Goal: Task Accomplishment & Management: Manage account settings

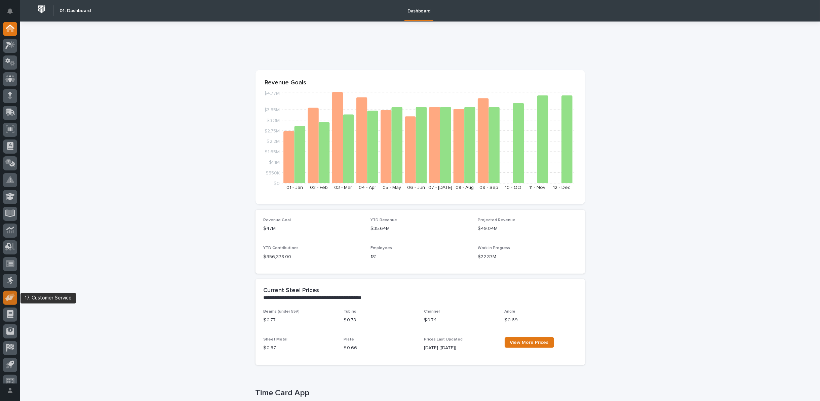
click at [6, 295] on icon at bounding box center [10, 297] width 10 height 8
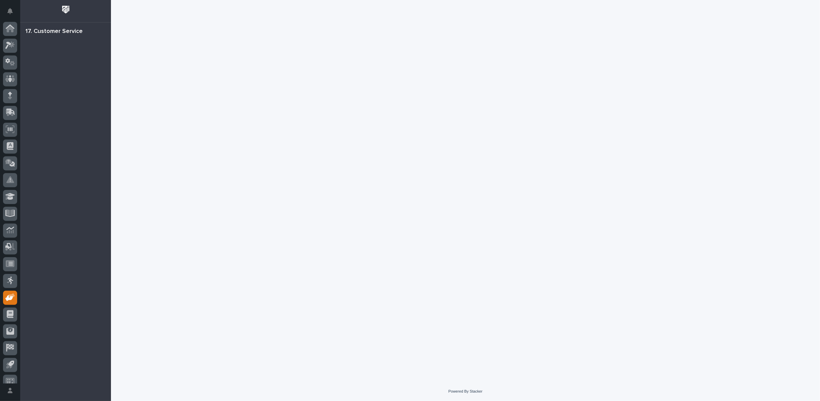
scroll to position [7, 0]
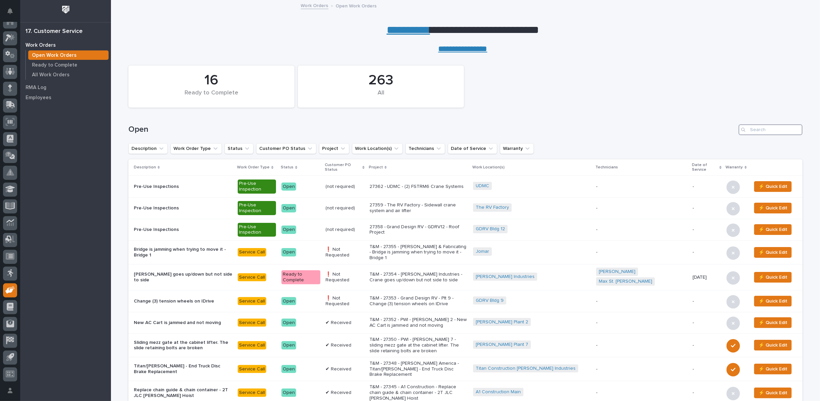
click at [756, 128] on input "Search" at bounding box center [771, 129] width 64 height 11
type input "27350"
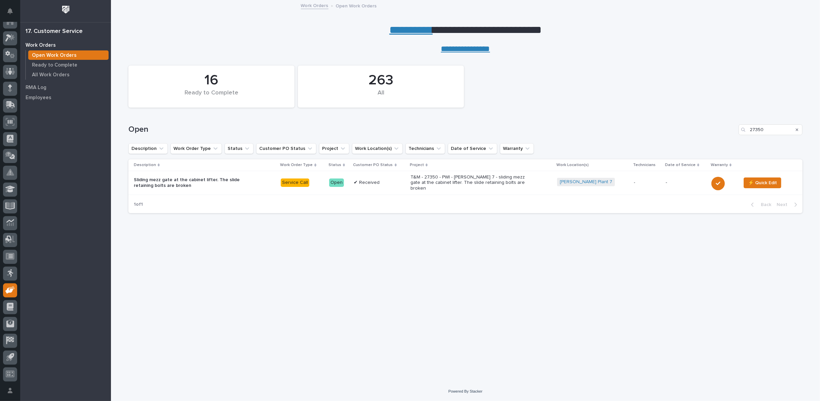
click at [444, 180] on p "T&M - 27350 - PWI - [PERSON_NAME] 7 - sliding mezz gate at the cabinet lifter. …" at bounding box center [469, 182] width 118 height 17
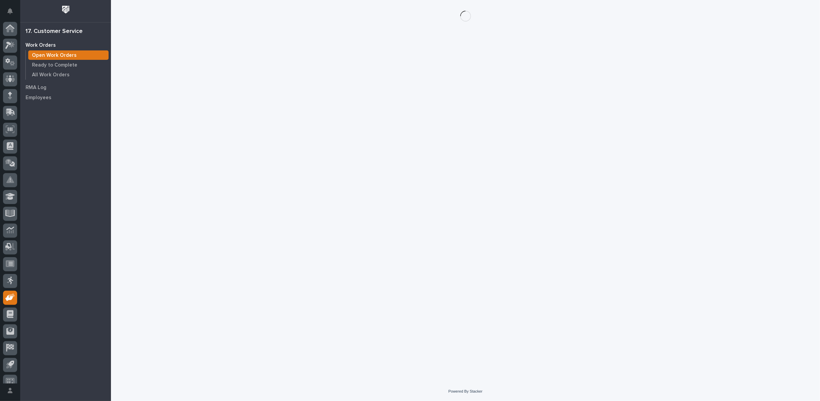
scroll to position [7, 0]
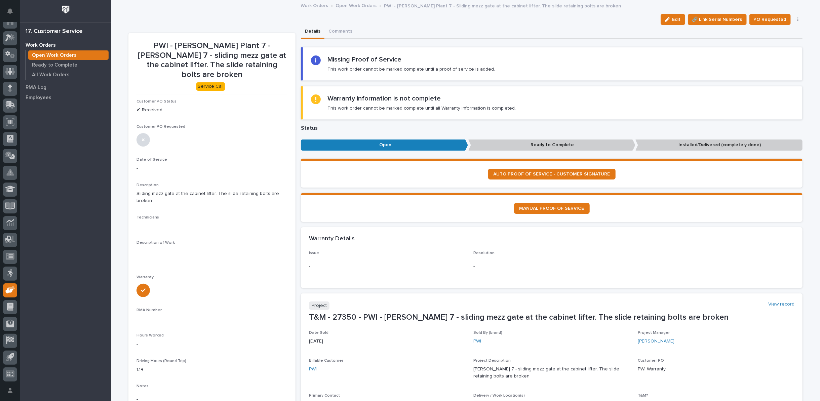
click at [797, 19] on icon "button" at bounding box center [797, 19] width 1 height 4
click at [763, 54] on span "Cancel" at bounding box center [766, 54] width 15 height 8
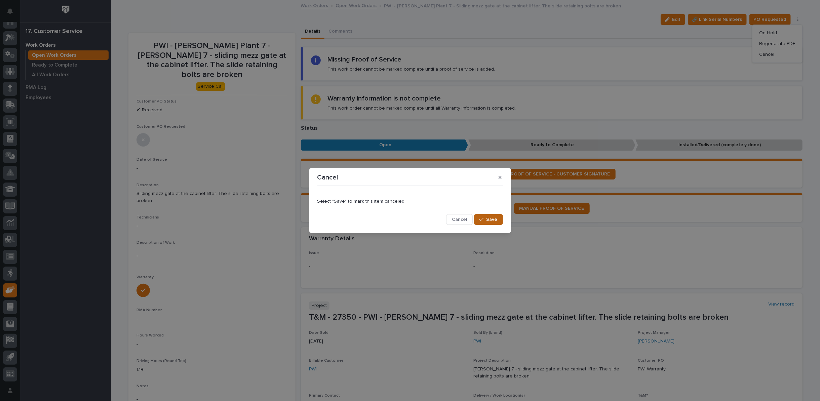
click at [492, 218] on span "Save" at bounding box center [491, 220] width 11 height 6
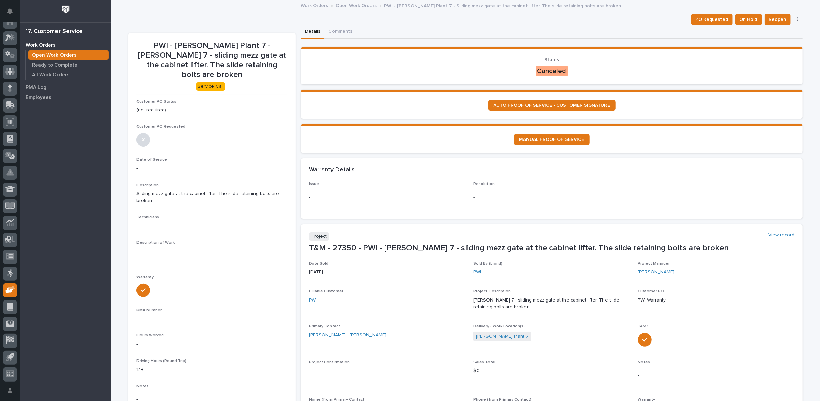
click at [354, 4] on link "Open Work Orders" at bounding box center [356, 5] width 41 height 8
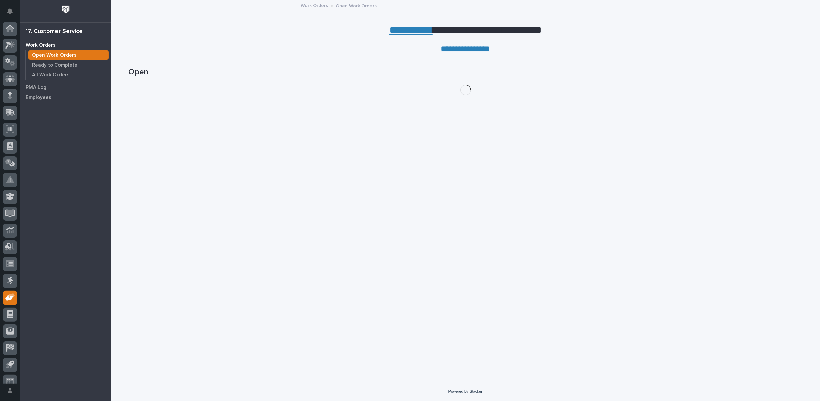
scroll to position [7, 0]
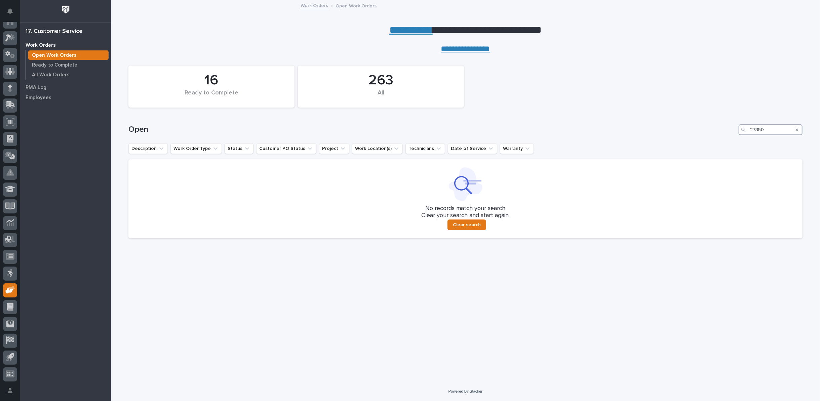
drag, startPoint x: 767, startPoint y: 130, endPoint x: 711, endPoint y: 126, distance: 56.3
click at [711, 127] on div "Open 27350" at bounding box center [465, 129] width 674 height 11
type input "27304"
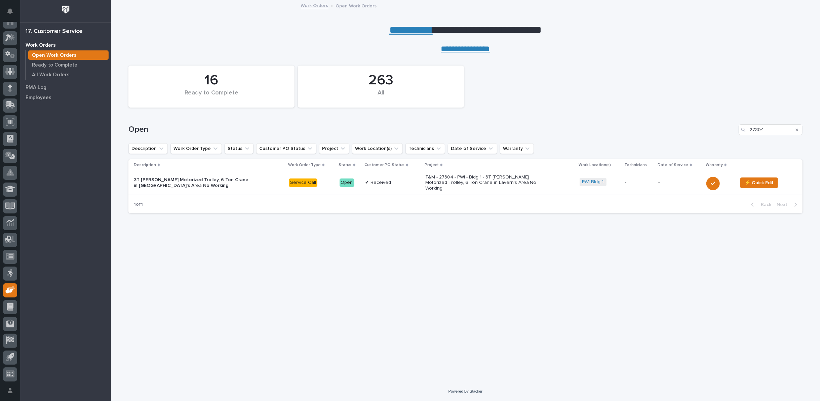
click at [484, 183] on p "T&M - 27304 - PWI - Bldg 1 - 3T [PERSON_NAME] Motorized Trolley, 6 Ton Crane in…" at bounding box center [484, 182] width 118 height 17
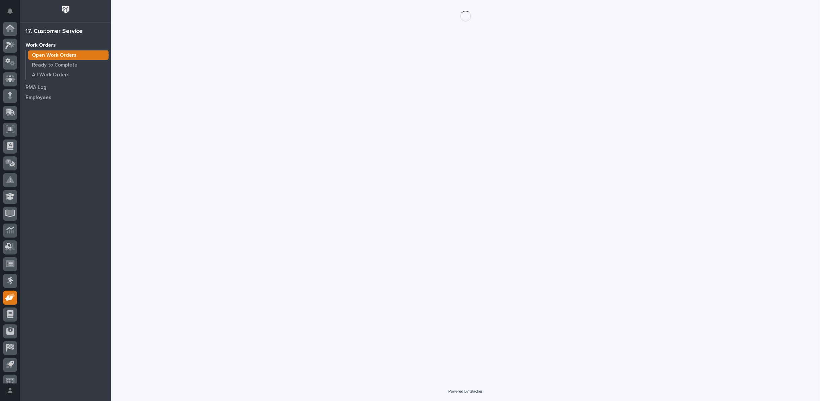
scroll to position [7, 0]
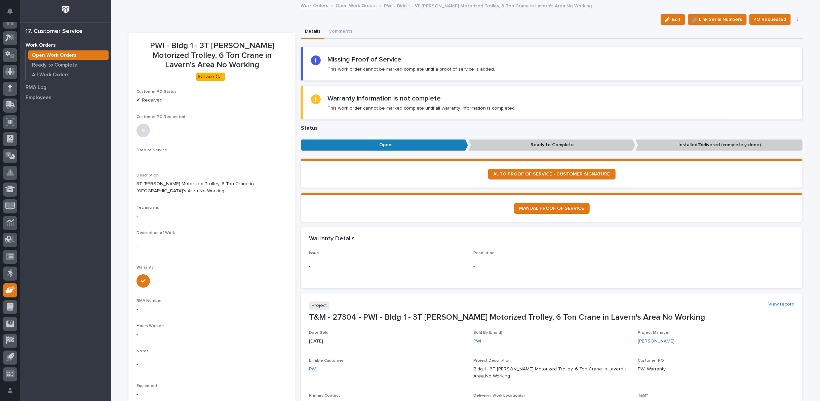
click at [797, 19] on icon "button" at bounding box center [797, 19] width 1 height 5
click at [767, 53] on span "Cancel" at bounding box center [766, 54] width 15 height 8
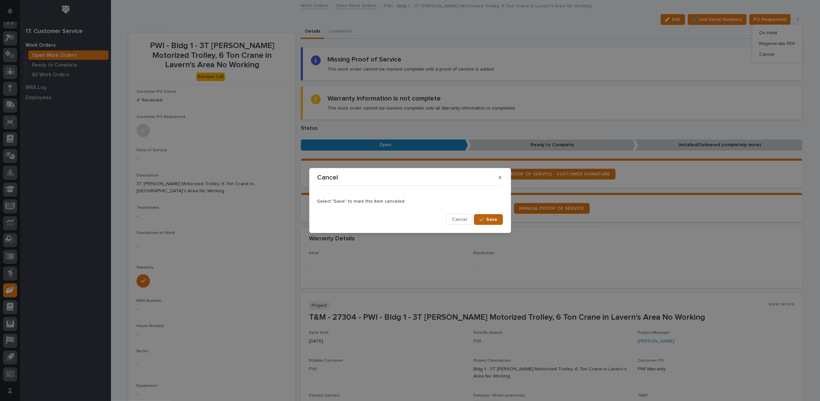
click at [495, 219] on span "Save" at bounding box center [491, 220] width 11 height 6
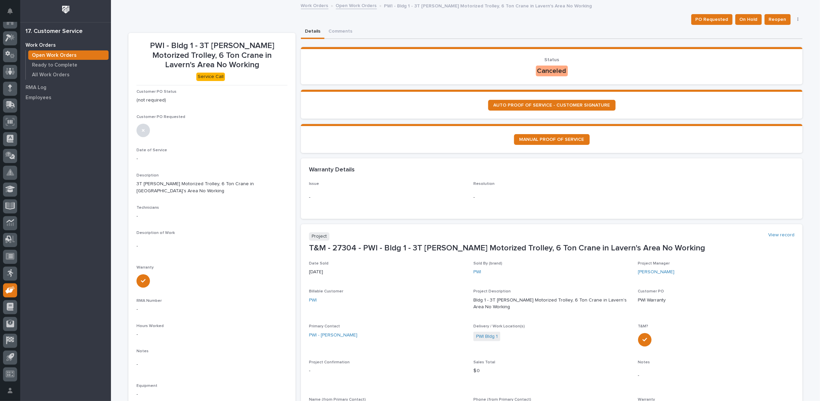
click at [357, 5] on link "Open Work Orders" at bounding box center [356, 5] width 41 height 8
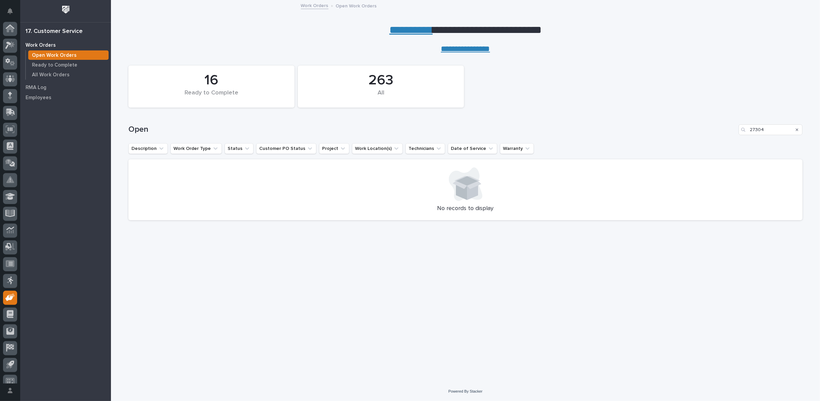
scroll to position [7, 0]
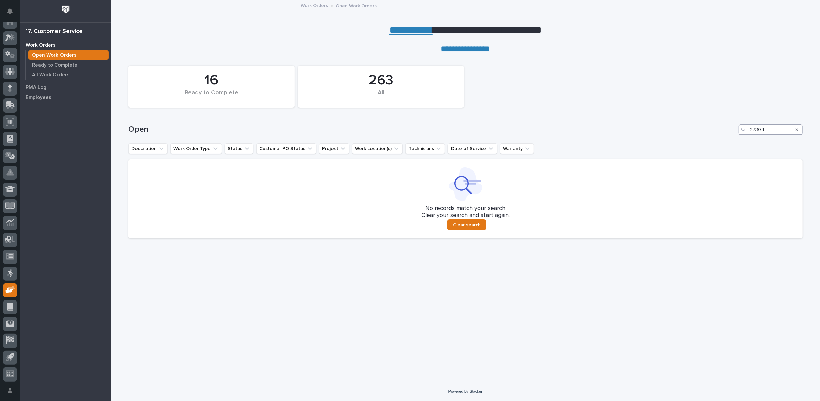
drag, startPoint x: 782, startPoint y: 125, endPoint x: 676, endPoint y: 116, distance: 107.0
click at [679, 117] on div "Open 27304" at bounding box center [465, 127] width 674 height 32
type input "27352"
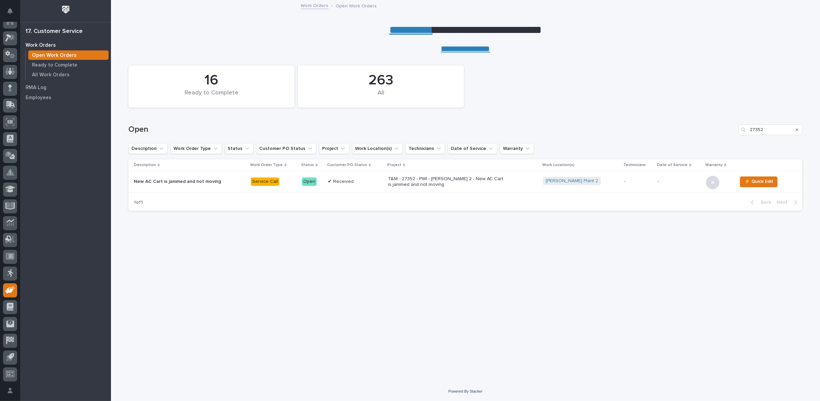
click at [400, 183] on p "T&M - 27352 - PWI - Brinkley 2 - New AC Cart is jammed and not moving" at bounding box center [447, 181] width 118 height 11
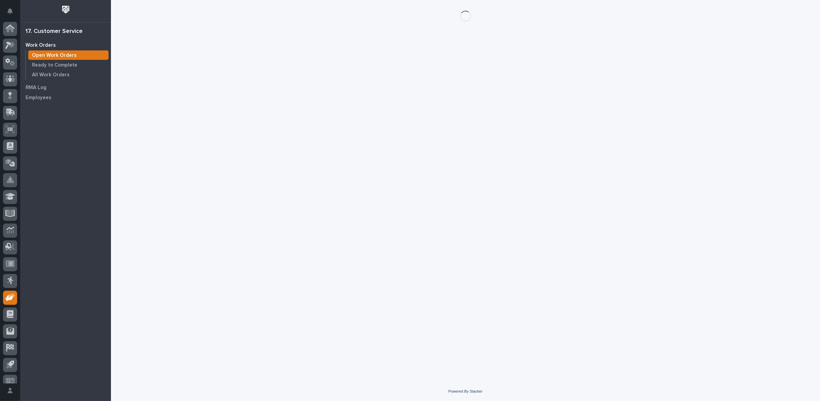
scroll to position [7, 0]
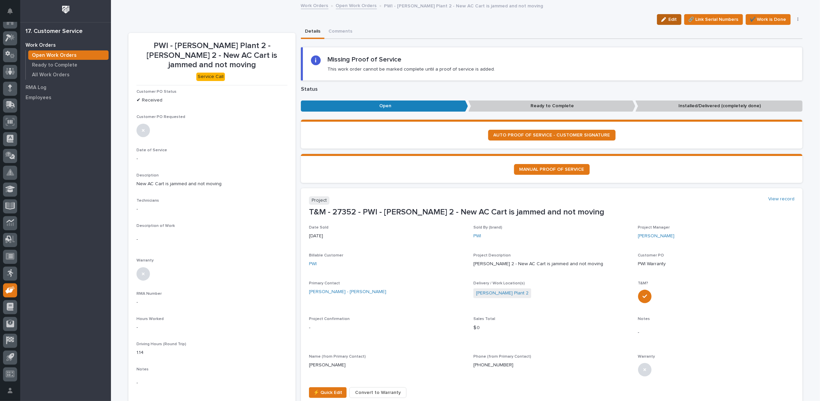
click at [663, 18] on icon "button" at bounding box center [663, 19] width 5 height 5
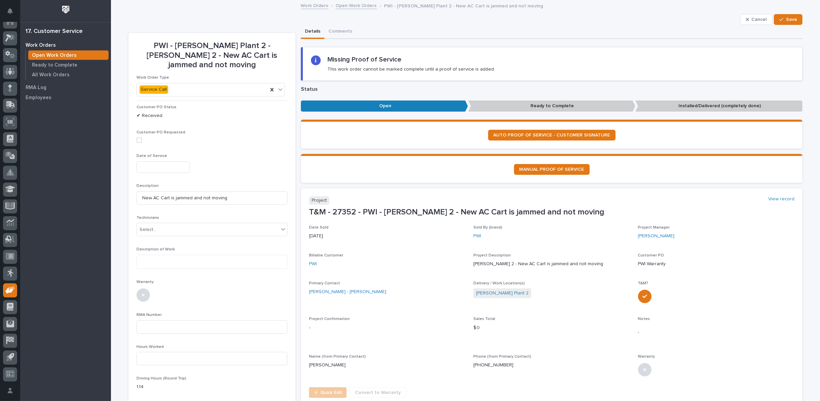
click at [142, 161] on input "text" at bounding box center [162, 167] width 53 height 12
click at [155, 91] on div "8" at bounding box center [156, 90] width 9 height 9
type input "**********"
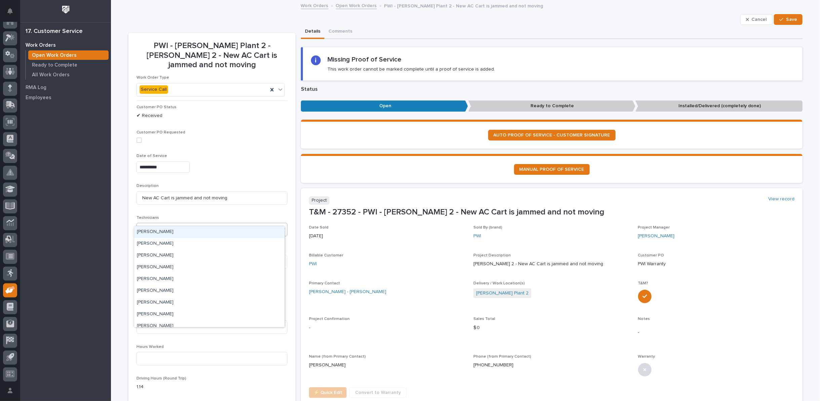
click at [141, 226] on div "Select..." at bounding box center [148, 229] width 17 height 7
click at [206, 161] on div "**********" at bounding box center [211, 167] width 151 height 12
click at [158, 224] on div "Select..." at bounding box center [208, 229] width 142 height 11
click at [163, 301] on div "Collin Daley" at bounding box center [209, 303] width 150 height 12
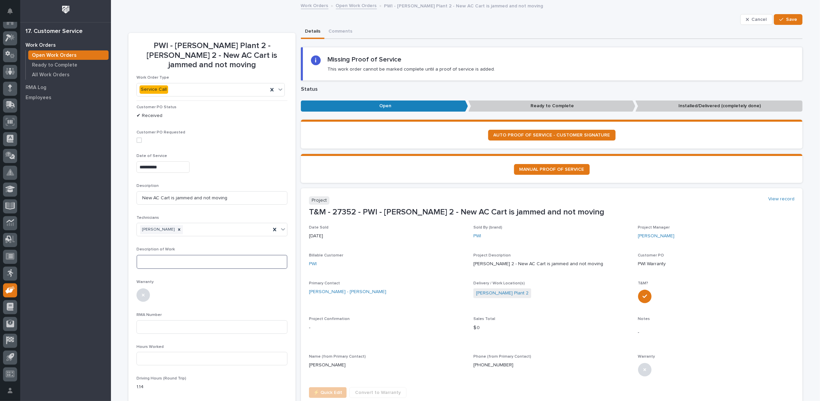
click at [158, 255] on textarea at bounding box center [211, 262] width 151 height 14
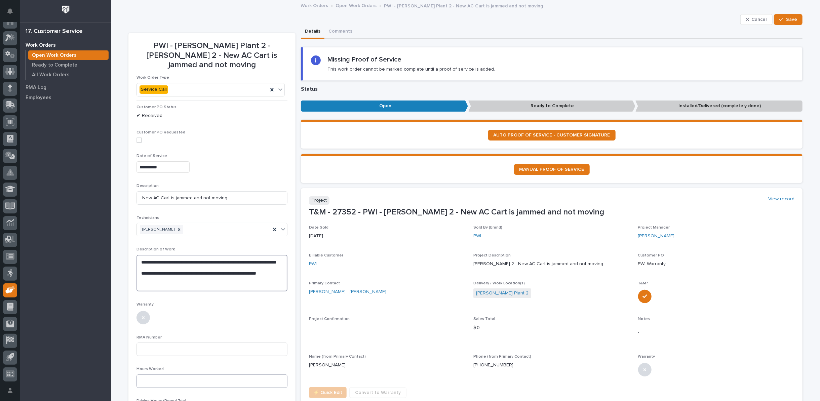
type textarea "**********"
click at [154, 375] on input at bounding box center [211, 381] width 151 height 13
type input "2"
click at [190, 337] on input at bounding box center [211, 343] width 151 height 13
click at [779, 18] on icon "button" at bounding box center [781, 19] width 4 height 5
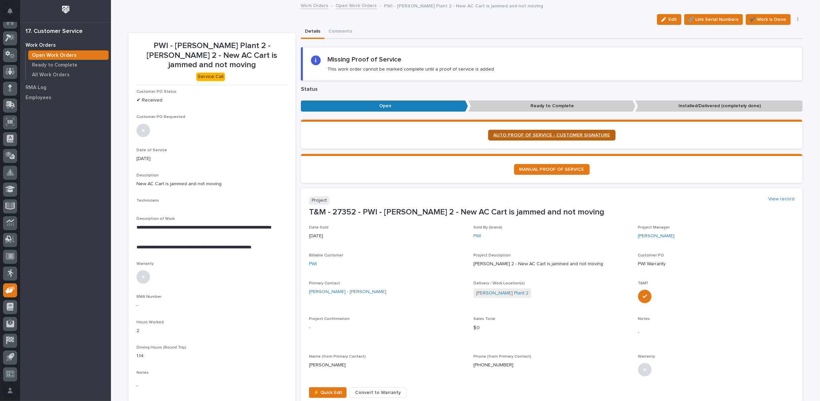
click at [549, 134] on span "AUTO PROOF OF SERVICE - CUSTOMER SIGNATURE" at bounding box center [552, 135] width 117 height 5
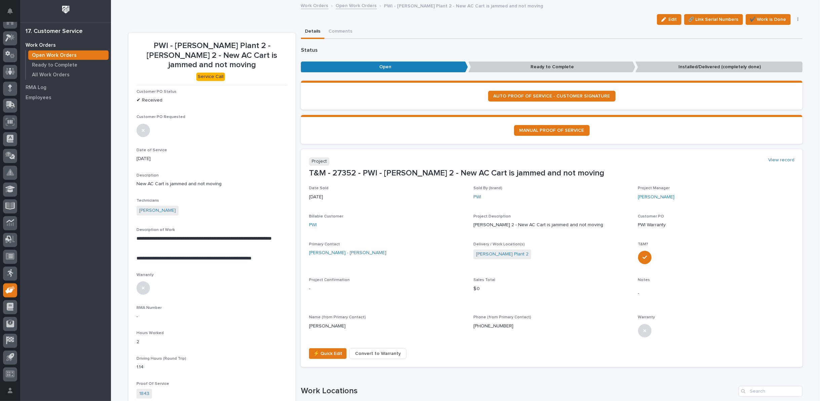
click at [379, 355] on span "Convert to Warranty" at bounding box center [378, 354] width 46 height 8
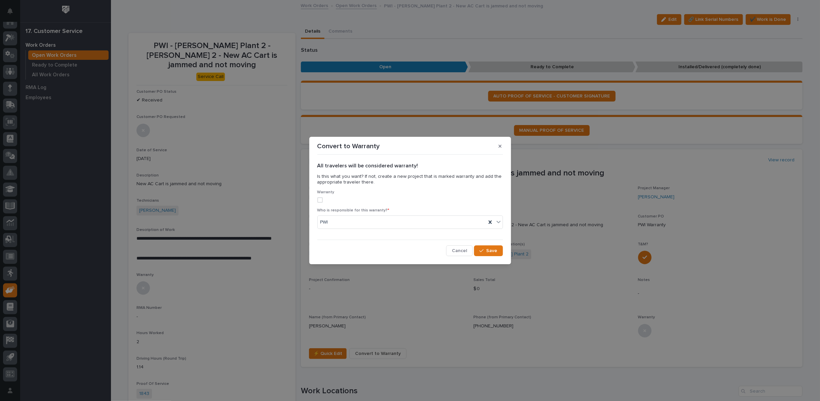
click at [318, 200] on span at bounding box center [319, 199] width 5 height 5
click at [488, 250] on span "Save" at bounding box center [491, 251] width 11 height 6
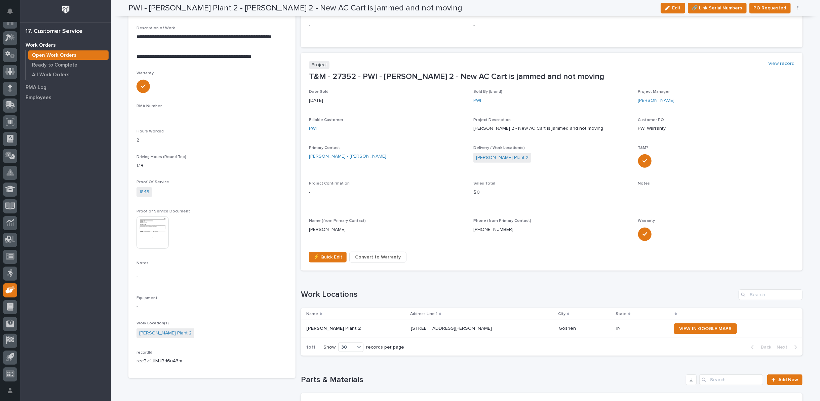
scroll to position [15, 0]
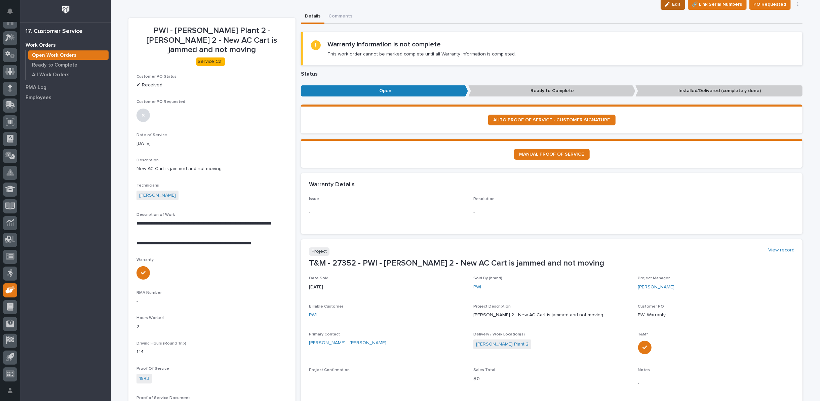
click at [669, 6] on icon "button" at bounding box center [667, 4] width 5 height 5
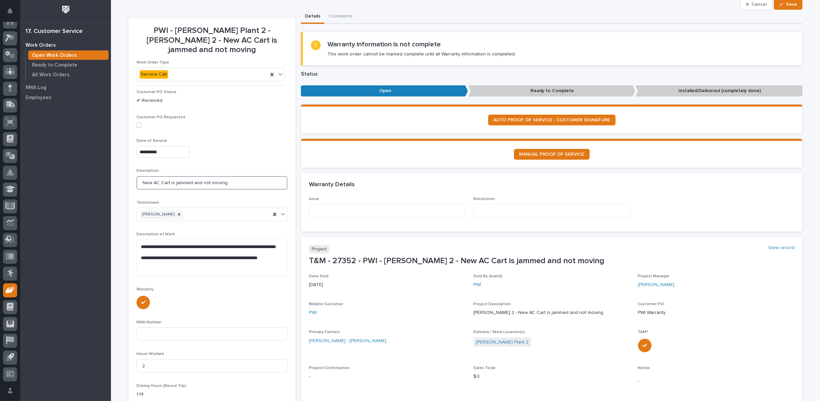
drag, startPoint x: 136, startPoint y: 173, endPoint x: 261, endPoint y: 171, distance: 124.7
click at [261, 176] on input "New AC Cart is jammed and not moving" at bounding box center [211, 182] width 151 height 13
click at [328, 213] on textarea at bounding box center [387, 211] width 156 height 14
paste textarea "**********"
type textarea "**********"
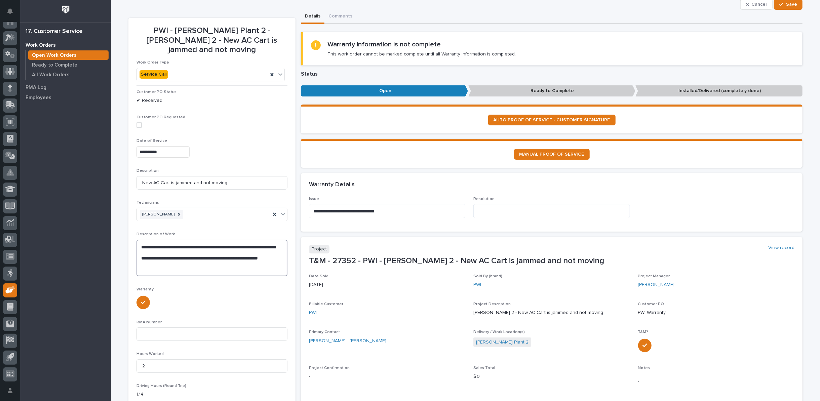
drag, startPoint x: 138, startPoint y: 252, endPoint x: 286, endPoint y: 258, distance: 148.4
click at [286, 258] on section "**********" at bounding box center [211, 316] width 167 height 597
click at [478, 211] on textarea at bounding box center [551, 211] width 156 height 14
paste textarea "**********"
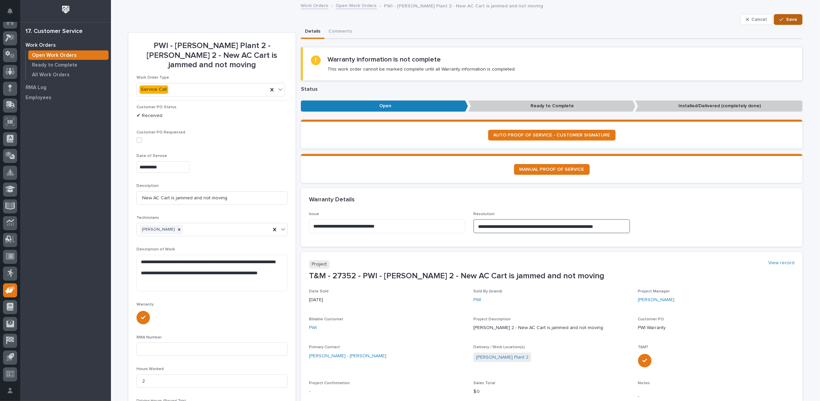
type textarea "**********"
click at [786, 17] on span "Save" at bounding box center [791, 19] width 11 height 6
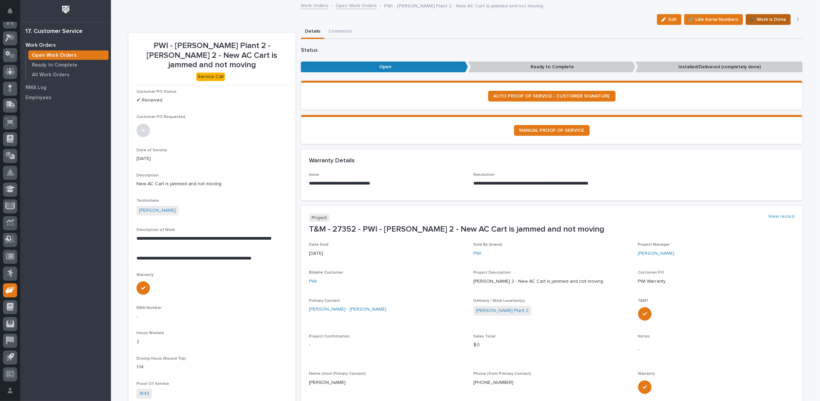
click at [769, 19] on span "✔️ Work is Done" at bounding box center [768, 19] width 36 height 8
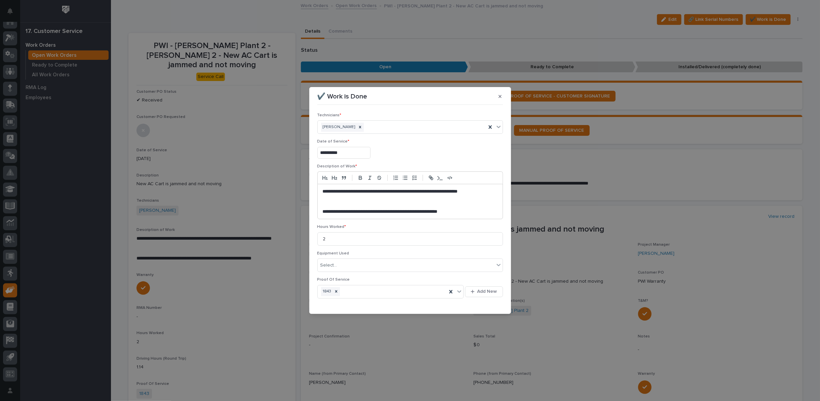
scroll to position [18, 0]
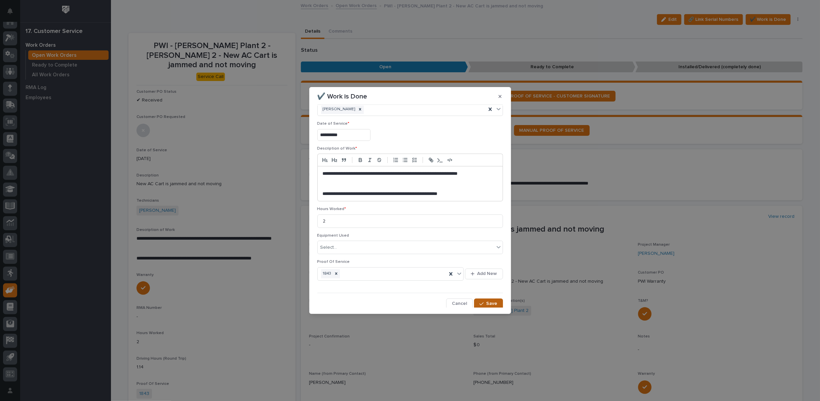
click at [475, 302] on button "Save" at bounding box center [488, 304] width 29 height 11
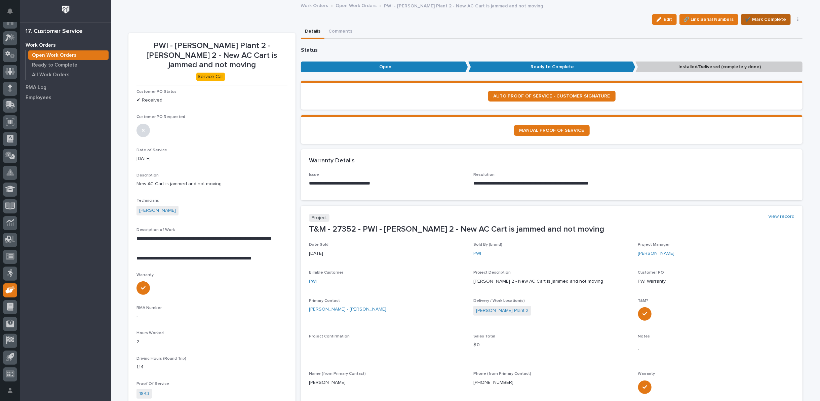
click at [761, 19] on span "✔️ Mark Complete" at bounding box center [765, 19] width 41 height 8
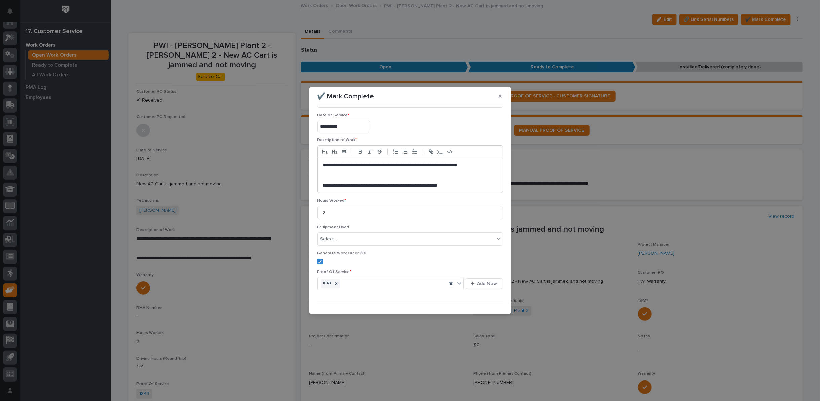
scroll to position [36, 0]
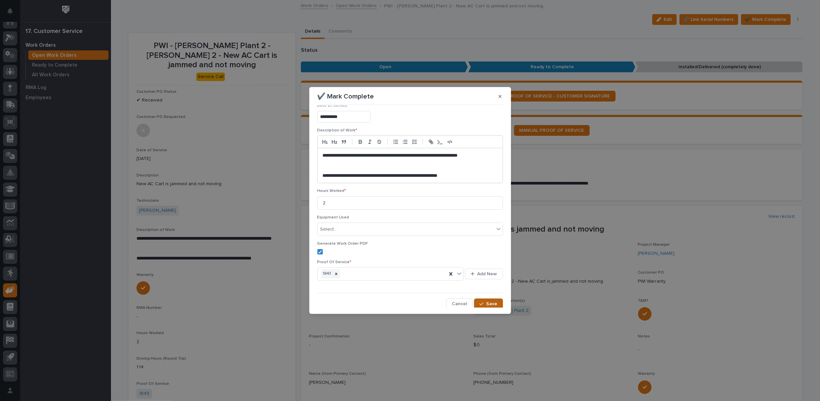
click at [487, 301] on span "Save" at bounding box center [491, 304] width 11 height 6
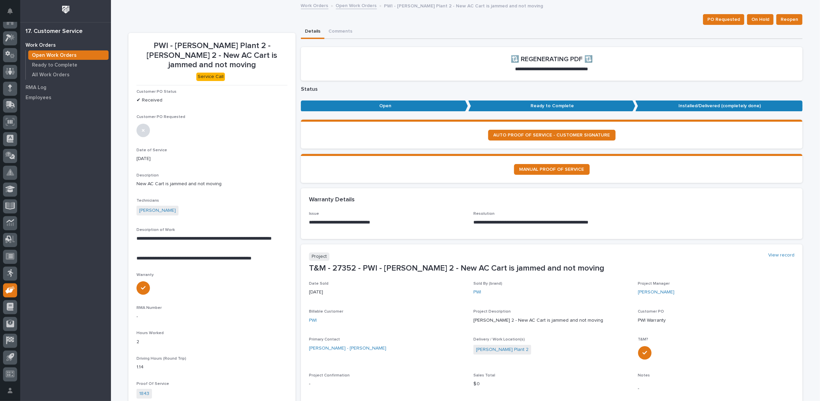
click at [354, 6] on link "Open Work Orders" at bounding box center [356, 5] width 41 height 8
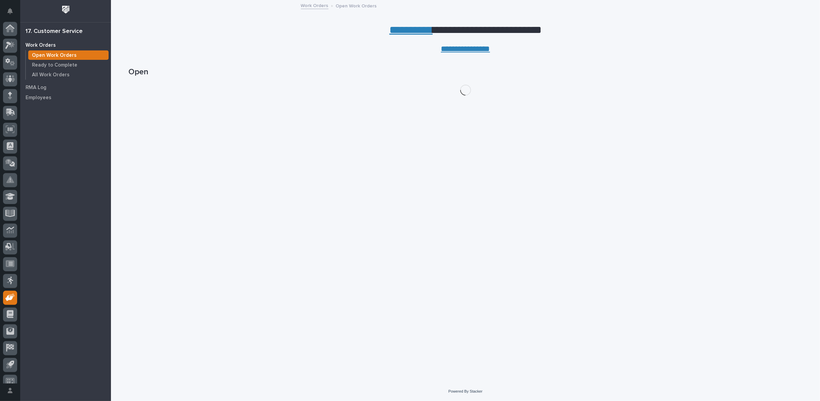
scroll to position [7, 0]
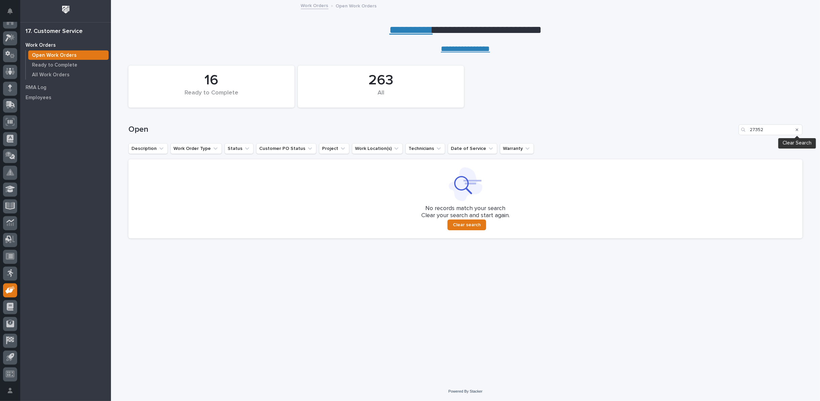
click at [797, 129] on icon "Search" at bounding box center [797, 130] width 3 height 4
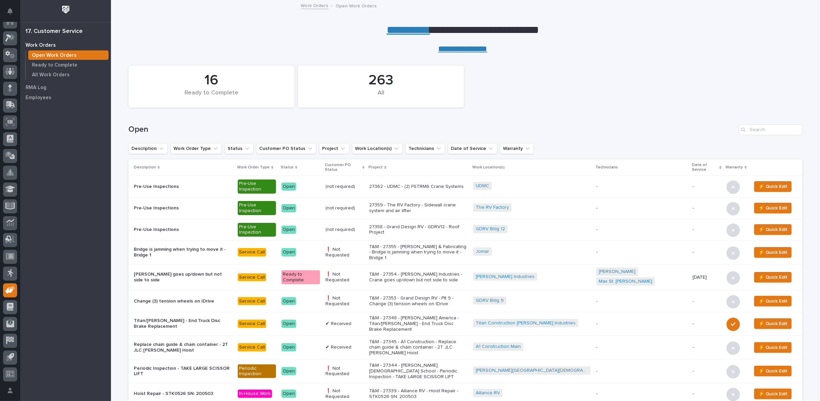
click at [389, 30] on link "**********" at bounding box center [408, 30] width 43 height 11
click at [751, 126] on input "Search" at bounding box center [771, 129] width 64 height 11
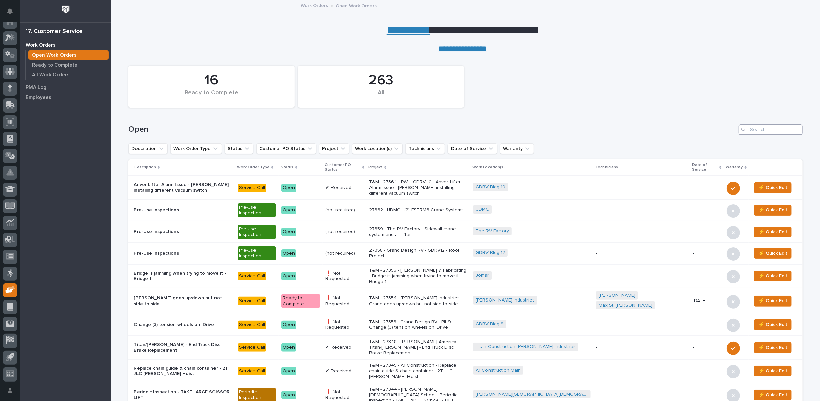
click at [750, 129] on input "Search" at bounding box center [771, 129] width 64 height 11
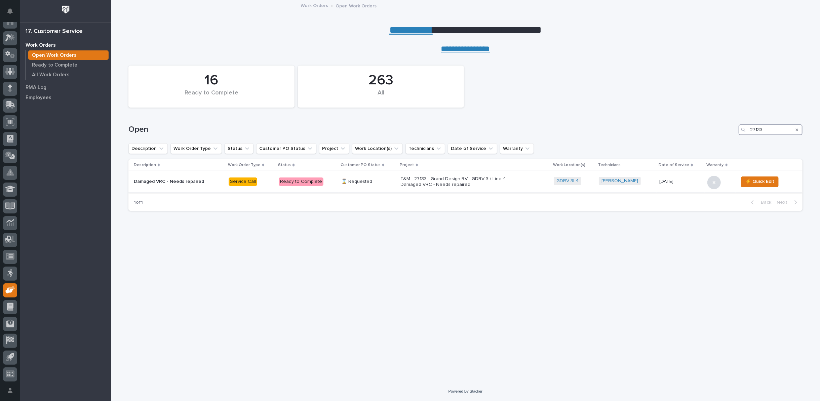
type input "27133"
click at [426, 184] on p "T&M - 27133 - Grand Design RV - GDRV 3 / Line 4 - Damaged VRC - Needs repaired" at bounding box center [460, 181] width 118 height 11
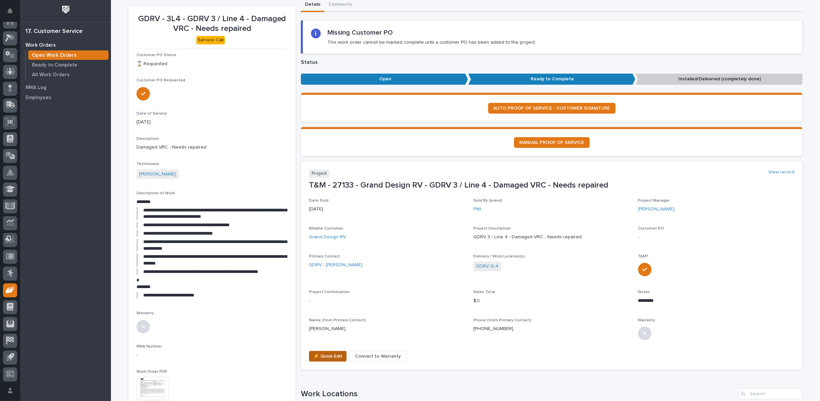
scroll to position [187, 0]
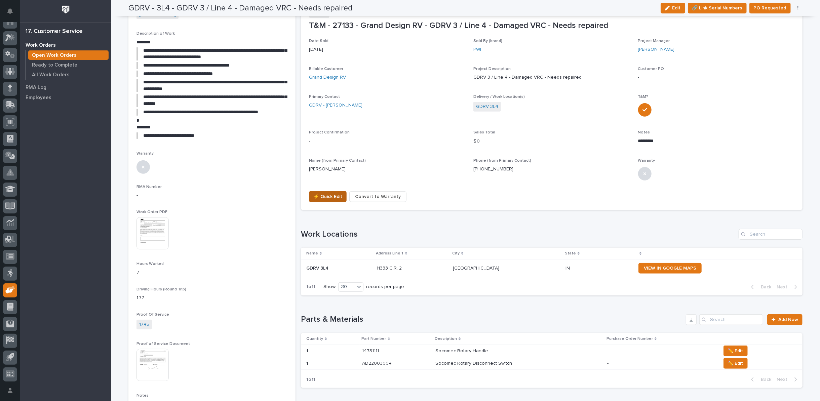
click at [313, 196] on span "⚡ Quick Edit" at bounding box center [327, 197] width 29 height 8
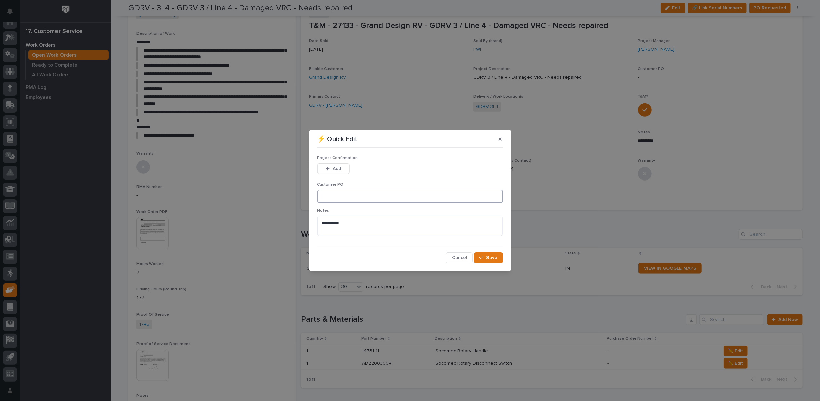
click at [326, 191] on input at bounding box center [410, 196] width 186 height 13
type input "CP3-1069129"
click at [329, 165] on button "Add" at bounding box center [333, 168] width 32 height 11
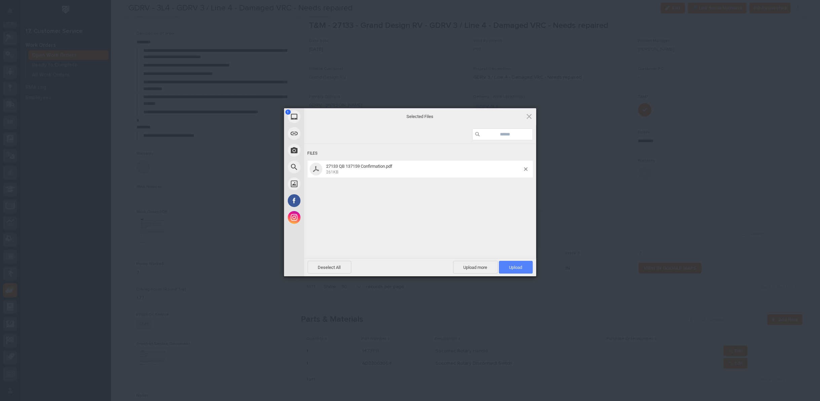
click at [510, 271] on span "Upload 1" at bounding box center [516, 267] width 34 height 13
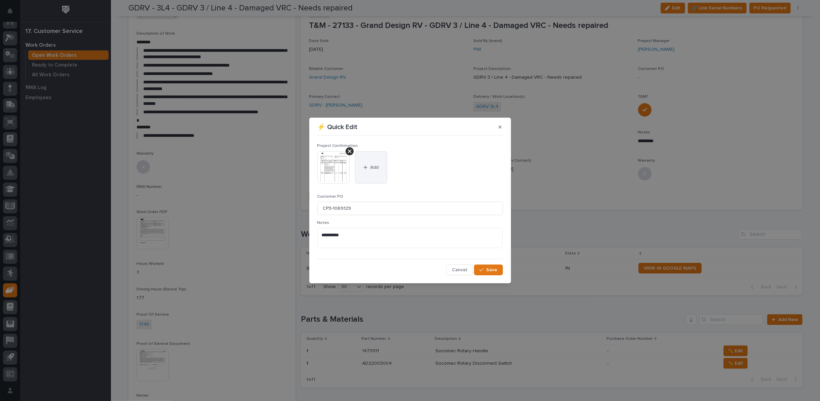
click at [365, 164] on button "Add" at bounding box center [371, 167] width 32 height 32
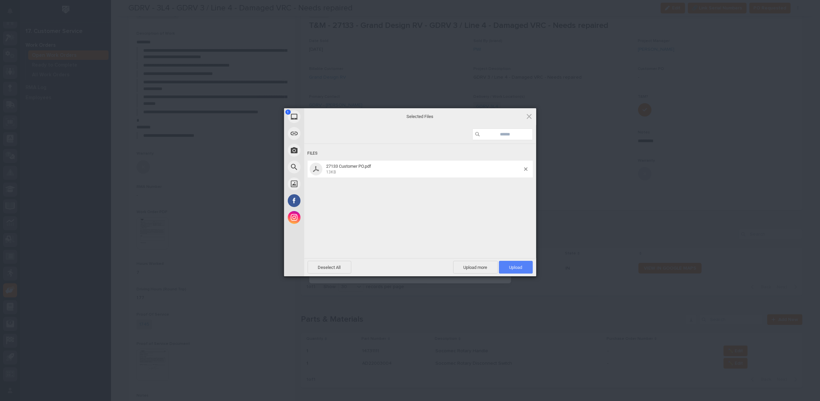
click at [508, 269] on span "Upload 1" at bounding box center [516, 267] width 34 height 13
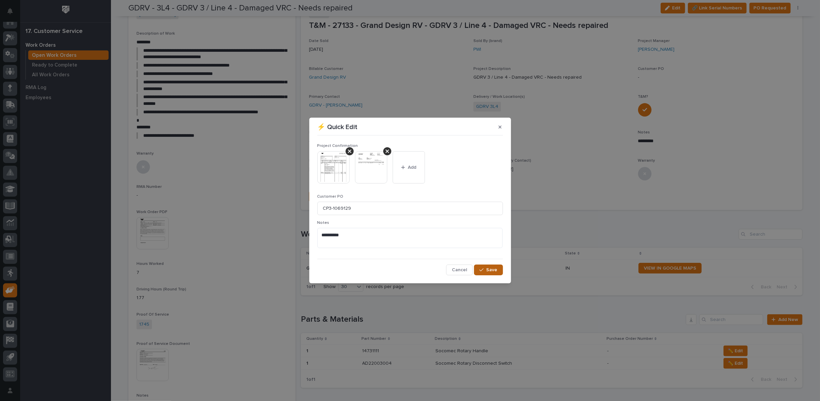
click at [487, 270] on span "Save" at bounding box center [491, 270] width 11 height 6
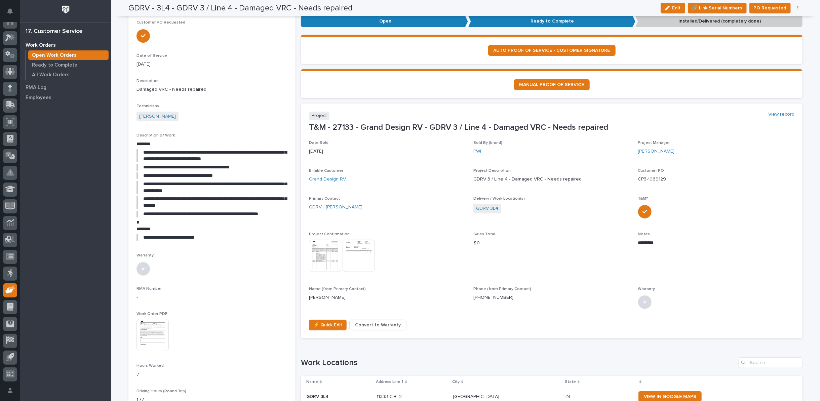
scroll to position [0, 0]
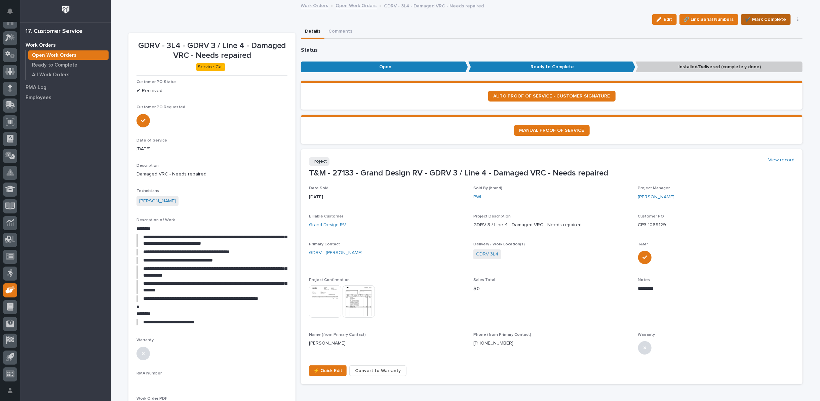
click at [765, 17] on span "✔️ Mark Complete" at bounding box center [765, 19] width 41 height 8
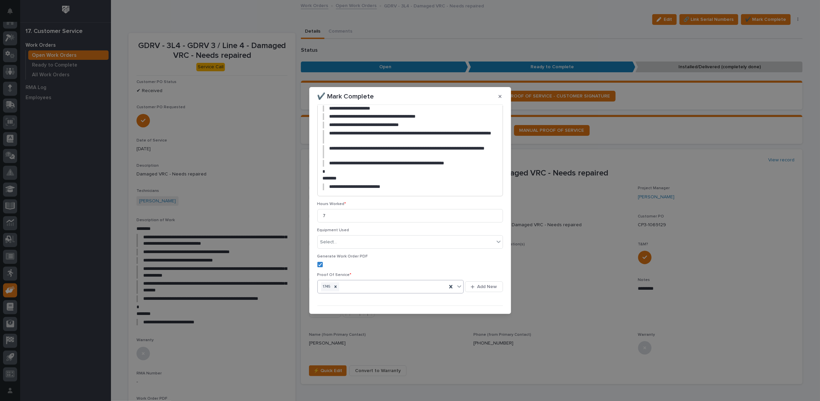
scroll to position [111, 0]
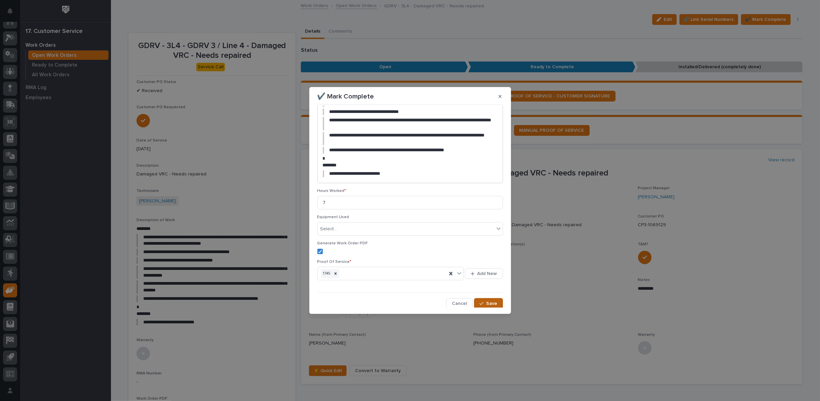
click at [479, 302] on icon "button" at bounding box center [481, 303] width 4 height 5
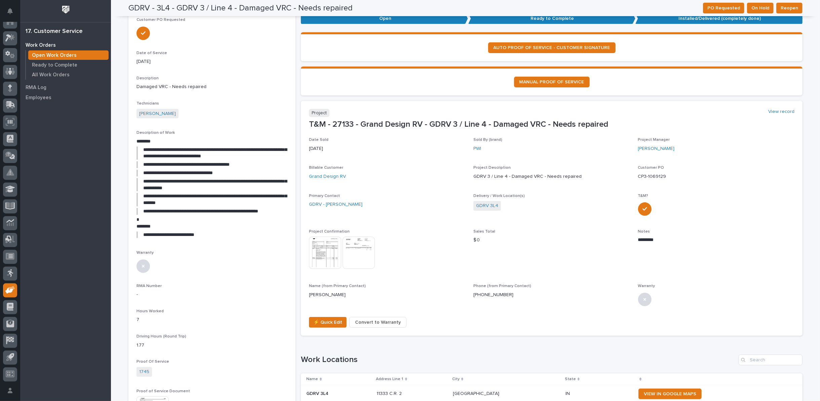
scroll to position [0, 0]
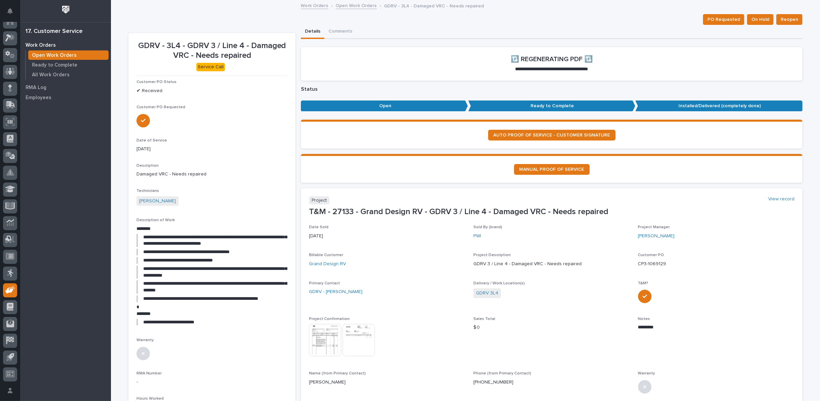
click at [347, 5] on link "Open Work Orders" at bounding box center [356, 5] width 41 height 8
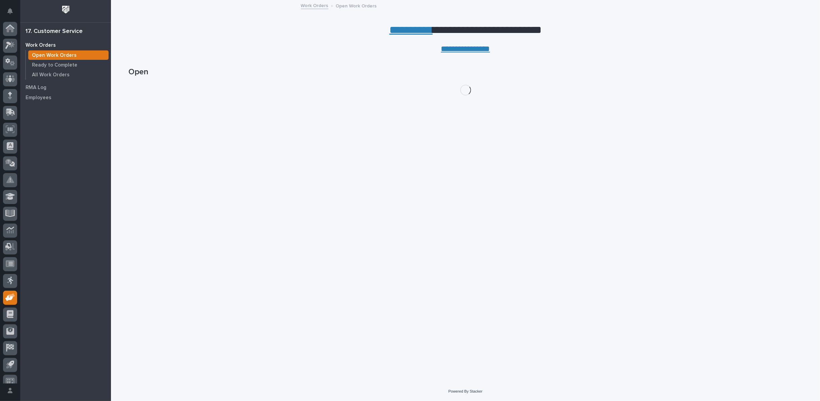
scroll to position [7, 0]
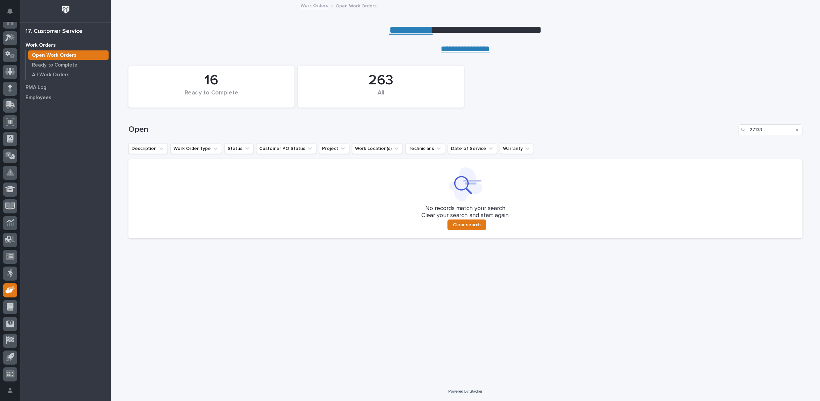
click at [797, 129] on icon "Search" at bounding box center [797, 130] width 3 height 4
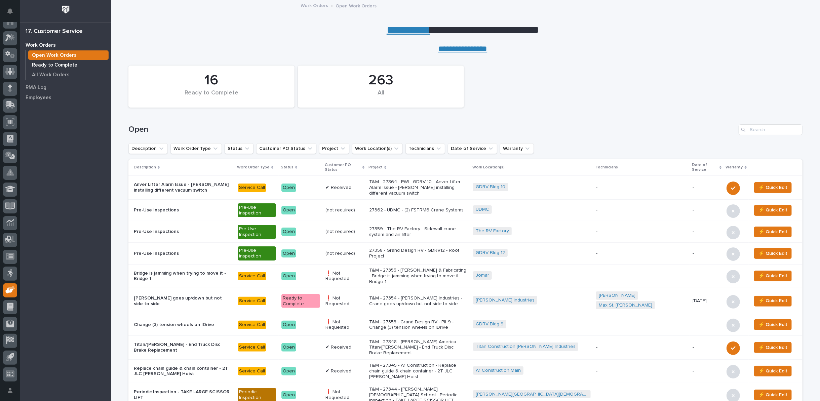
click at [65, 65] on p "Ready to Complete" at bounding box center [54, 65] width 45 height 6
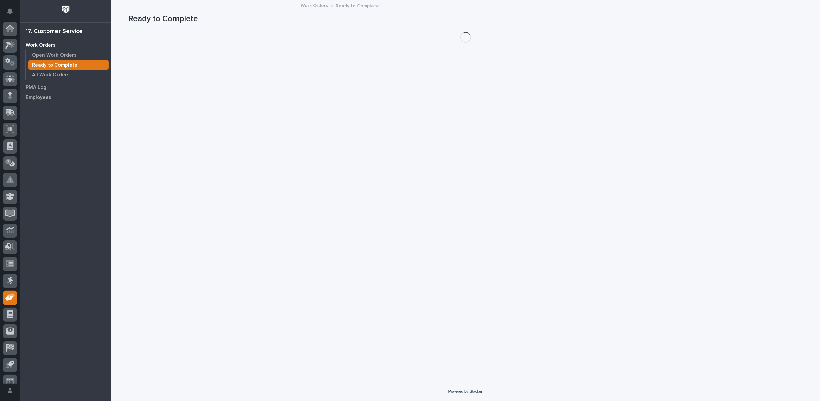
scroll to position [7, 0]
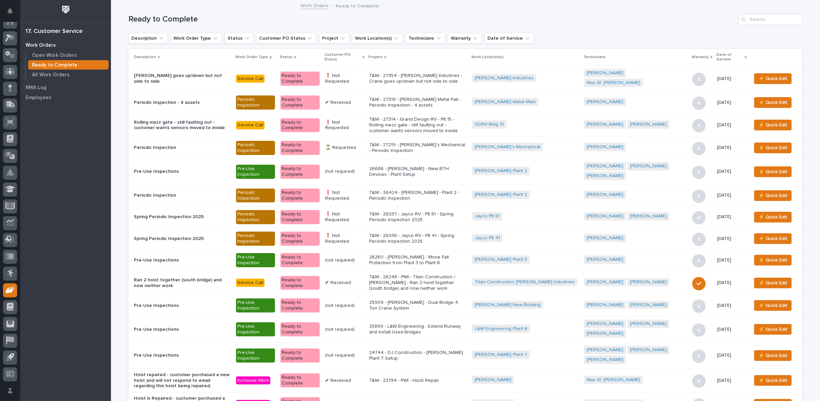
click at [364, 57] on icon at bounding box center [363, 57] width 2 height 3
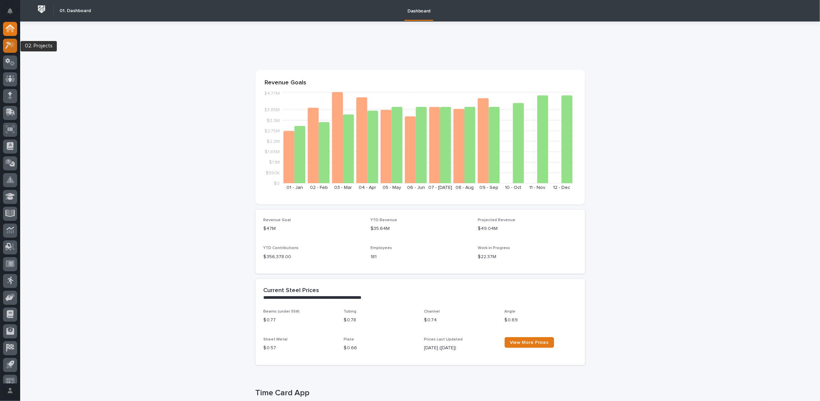
click at [10, 49] on icon at bounding box center [10, 45] width 10 height 8
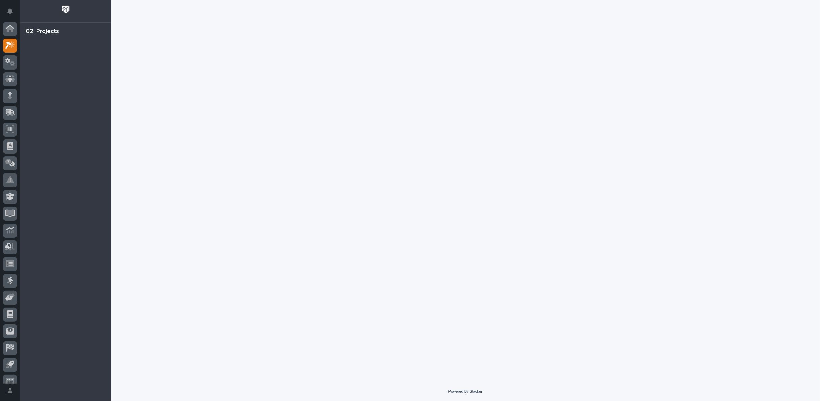
scroll to position [7, 0]
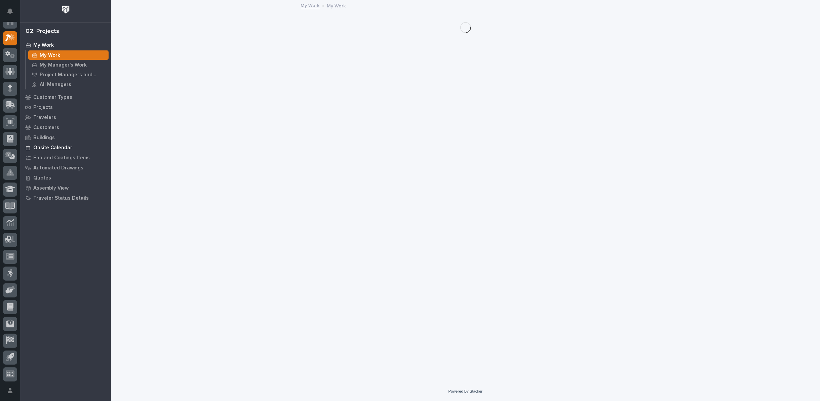
click at [49, 145] on p "Onsite Calendar" at bounding box center [52, 148] width 39 height 6
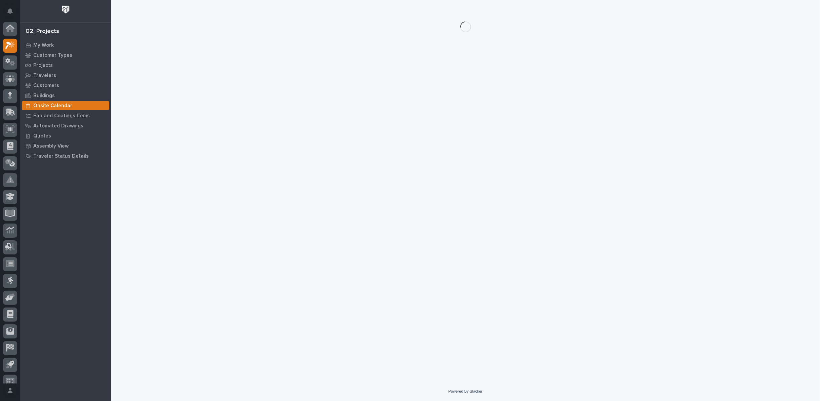
scroll to position [7, 0]
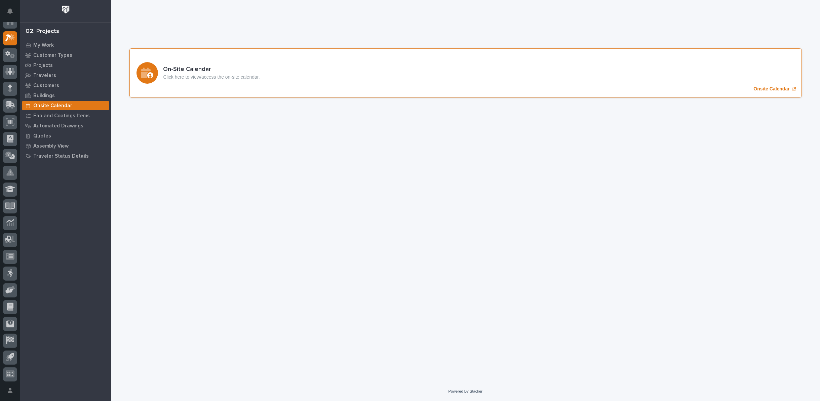
click at [789, 89] on p "Onsite Calendar" at bounding box center [772, 89] width 36 height 6
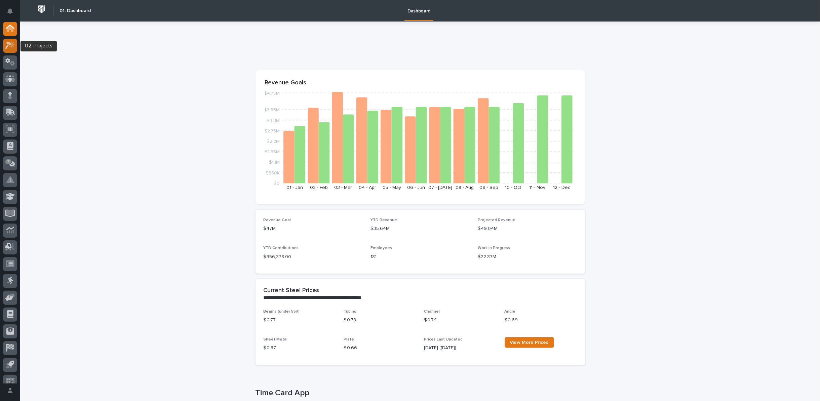
click at [7, 46] on icon at bounding box center [8, 45] width 6 height 7
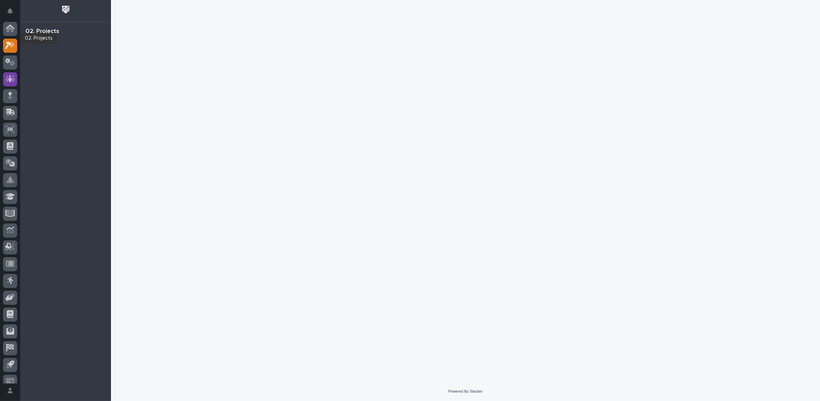
scroll to position [7, 0]
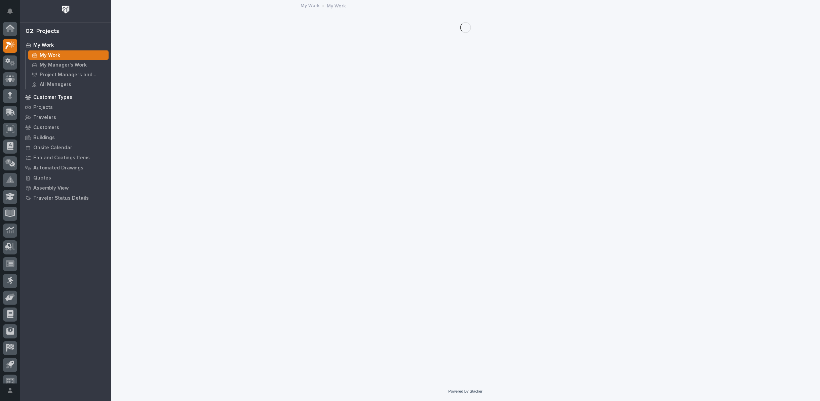
scroll to position [7, 0]
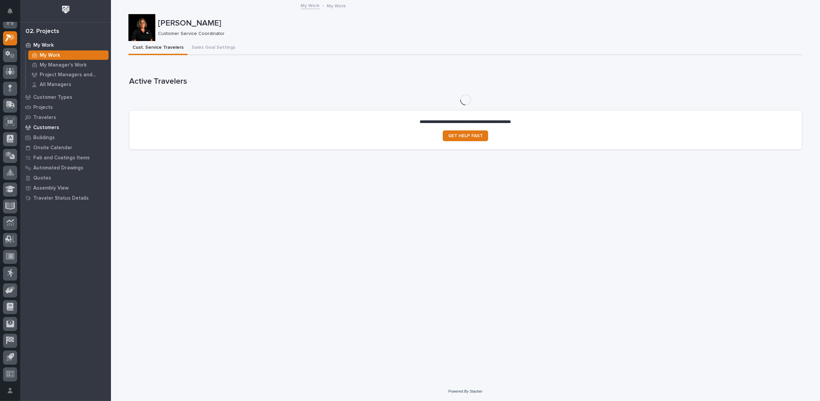
click at [40, 127] on p "Customers" at bounding box center [46, 128] width 26 height 6
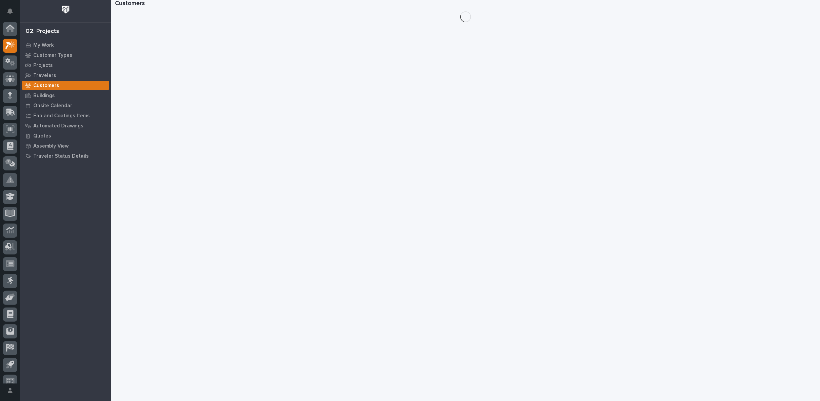
scroll to position [7, 0]
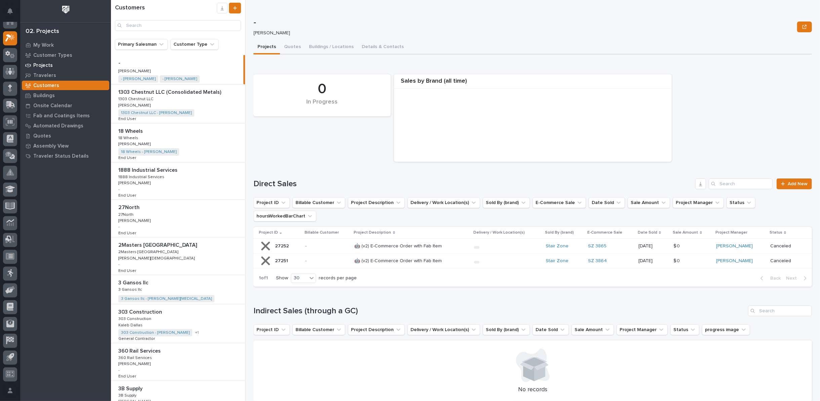
click at [38, 66] on p "Projects" at bounding box center [42, 66] width 19 height 6
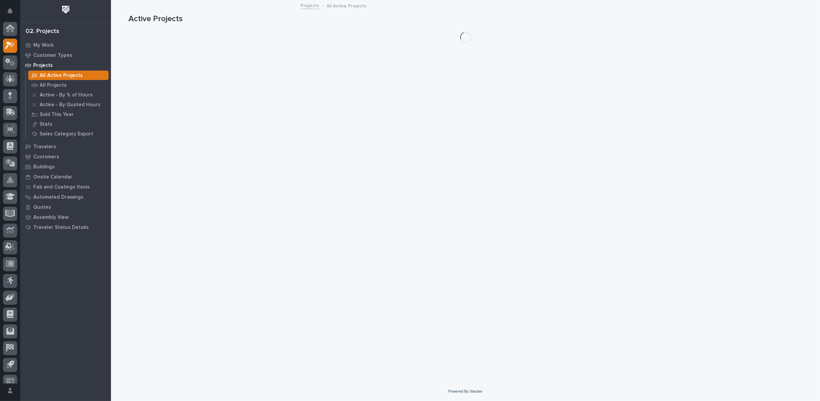
scroll to position [7, 0]
click at [45, 43] on p "My Work" at bounding box center [43, 45] width 21 height 6
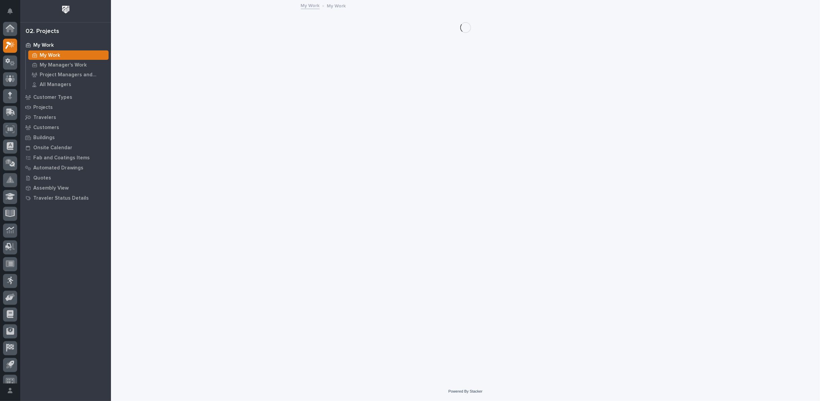
scroll to position [7, 0]
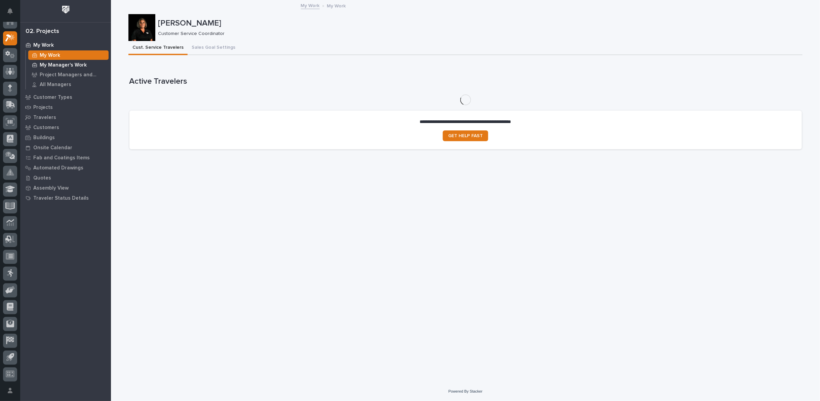
click at [47, 63] on p "My Manager's Work" at bounding box center [63, 65] width 47 height 6
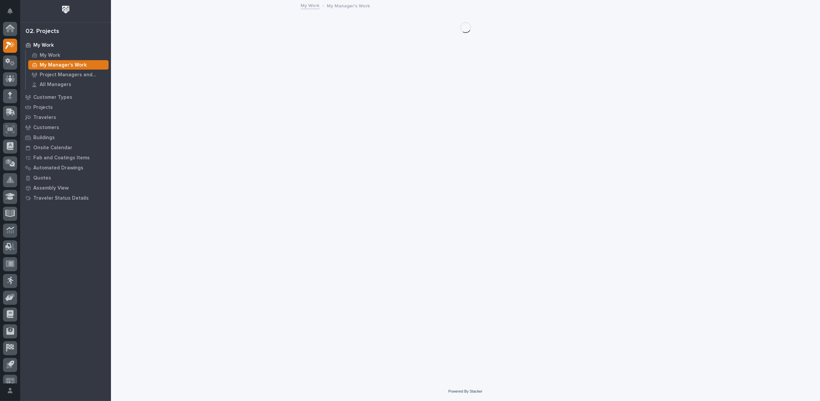
scroll to position [7, 0]
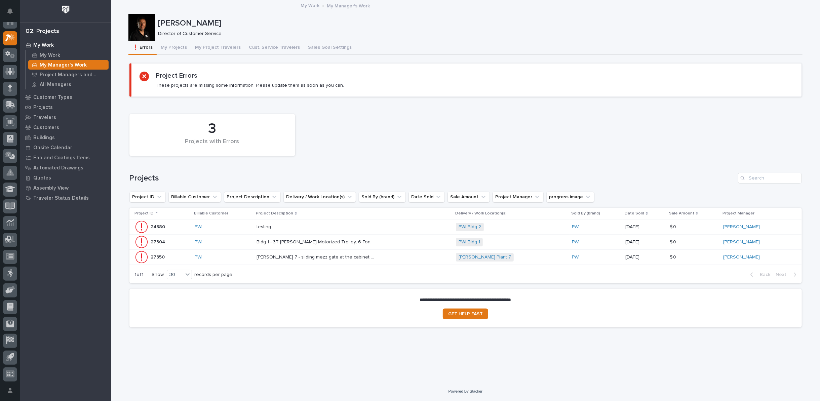
click at [312, 241] on p "Bldg 1 - 3T [PERSON_NAME] Motorized Trolley, 6 Ton Crane in Lavern's Area No Wo…" at bounding box center [316, 241] width 119 height 7
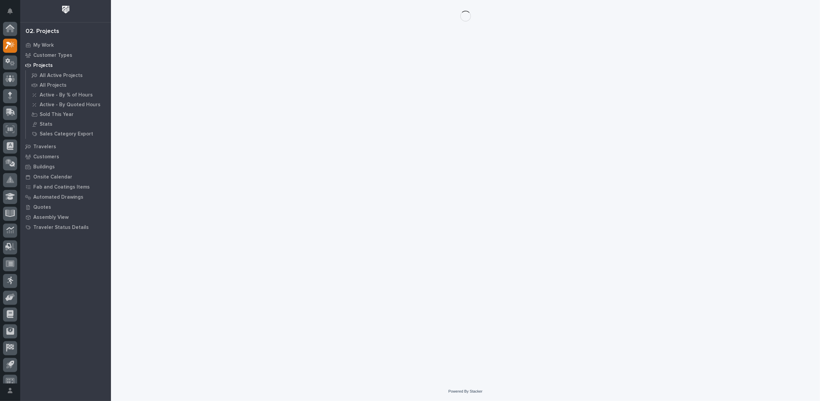
scroll to position [7, 0]
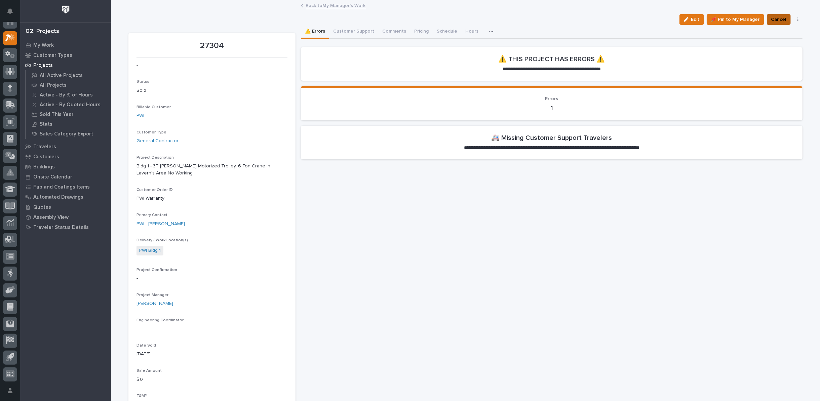
click at [778, 17] on span "Cancel" at bounding box center [778, 19] width 15 height 8
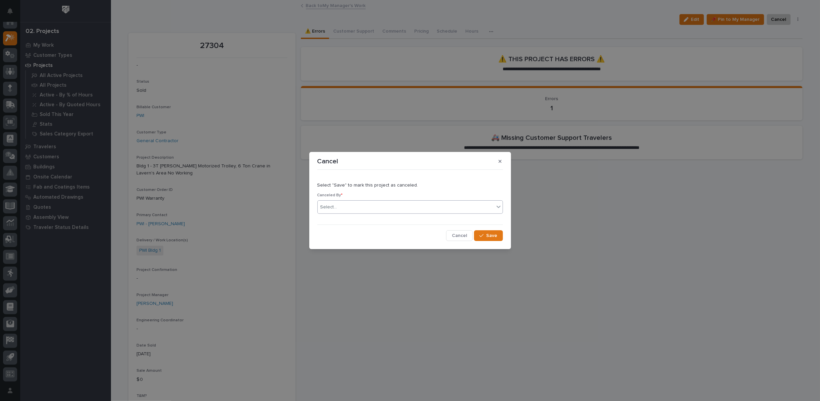
click at [387, 206] on div "Select..." at bounding box center [406, 207] width 176 height 11
type input "*****"
click at [403, 217] on div "[PERSON_NAME]" at bounding box center [410, 220] width 185 height 12
click at [481, 237] on icon "button" at bounding box center [481, 235] width 4 height 5
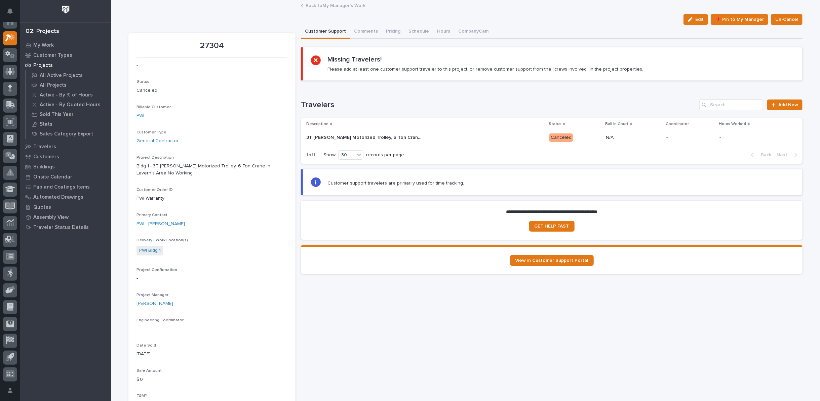
click at [345, 3] on link "Back to My Manager's Work" at bounding box center [336, 5] width 60 height 8
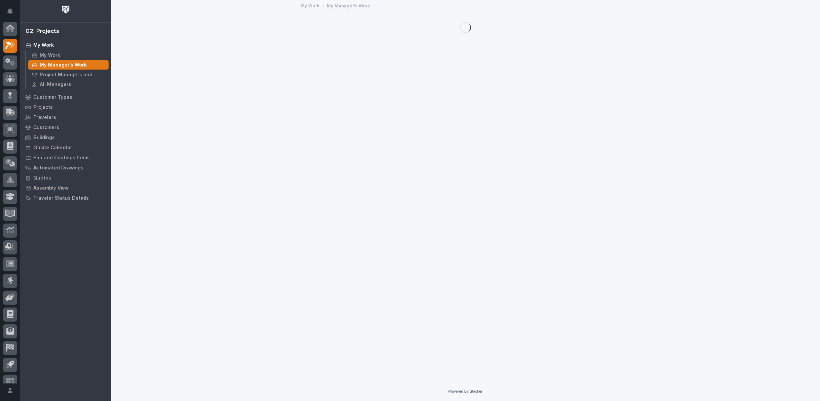
scroll to position [7, 0]
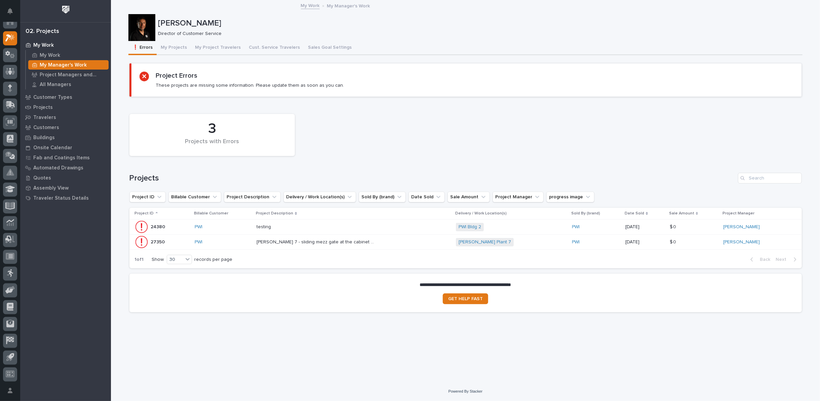
click at [304, 242] on p "[PERSON_NAME] 7 - sliding mezz gate at the cabinet lifter. The slide retaining …" at bounding box center [316, 241] width 119 height 7
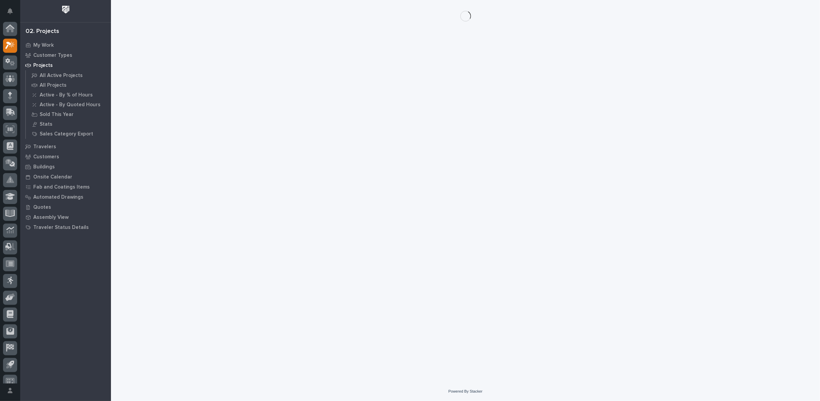
scroll to position [7, 0]
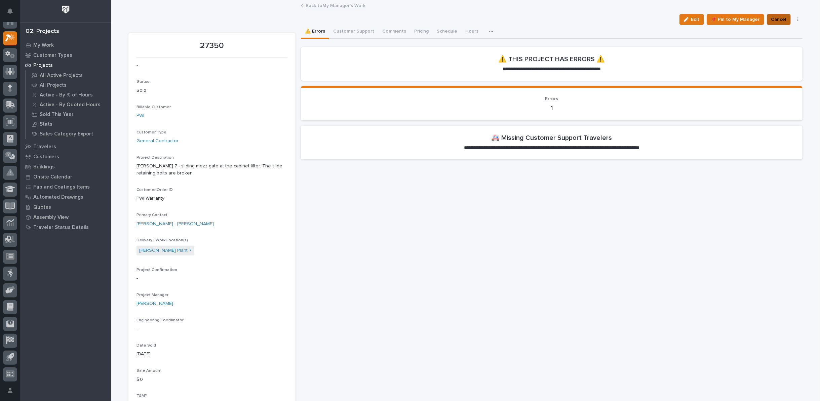
click at [773, 21] on span "Cancel" at bounding box center [778, 19] width 15 height 8
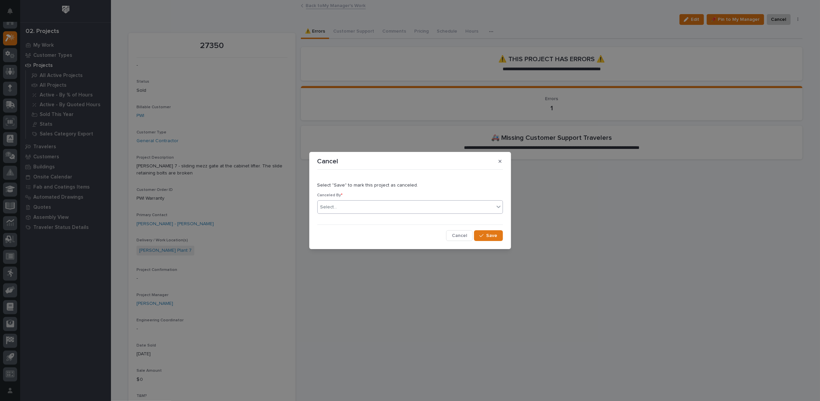
click at [402, 207] on div "Select..." at bounding box center [406, 207] width 176 height 11
type input "*****"
click at [397, 219] on div "[PERSON_NAME]" at bounding box center [410, 220] width 185 height 12
click at [483, 237] on icon "button" at bounding box center [481, 235] width 4 height 5
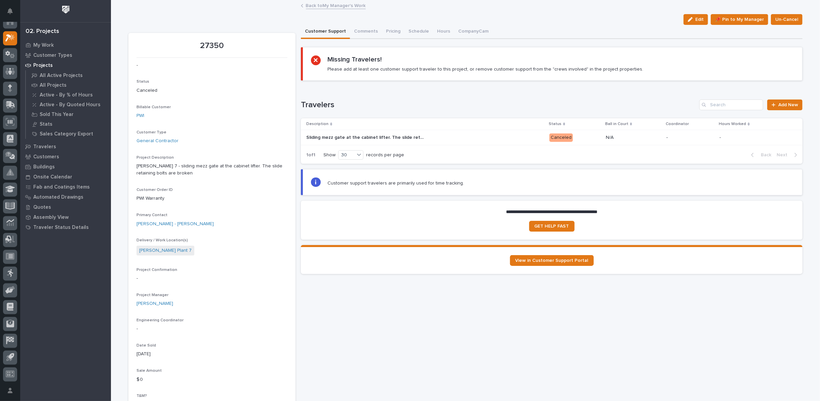
click at [338, 4] on link "Back to My Manager's Work" at bounding box center [336, 5] width 60 height 8
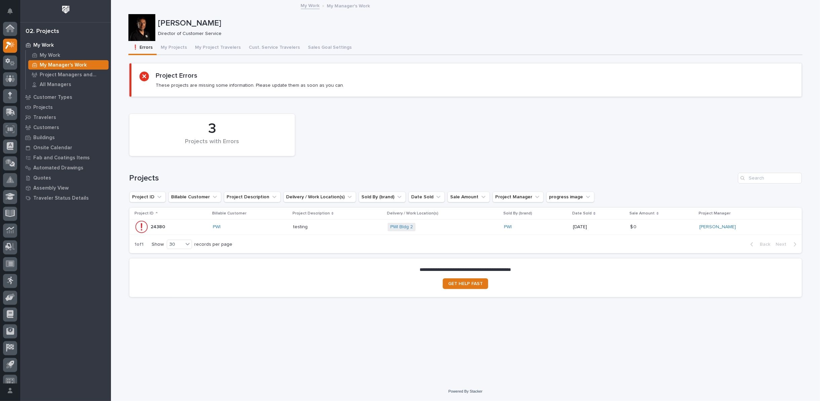
scroll to position [7, 0]
click at [53, 128] on p "Customers" at bounding box center [46, 128] width 26 height 6
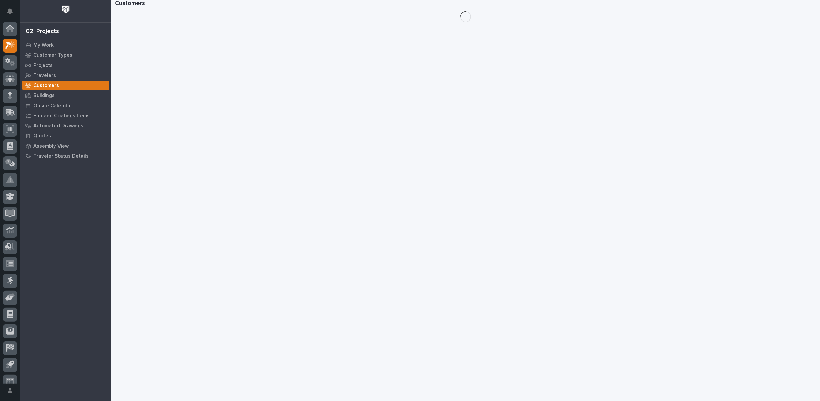
scroll to position [7, 0]
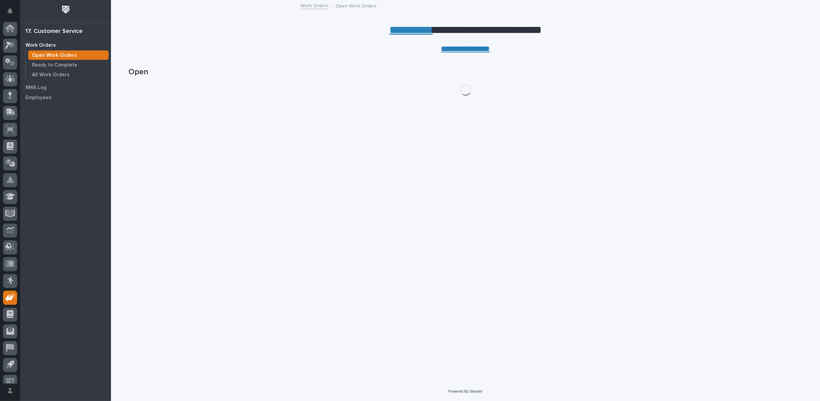
scroll to position [7, 0]
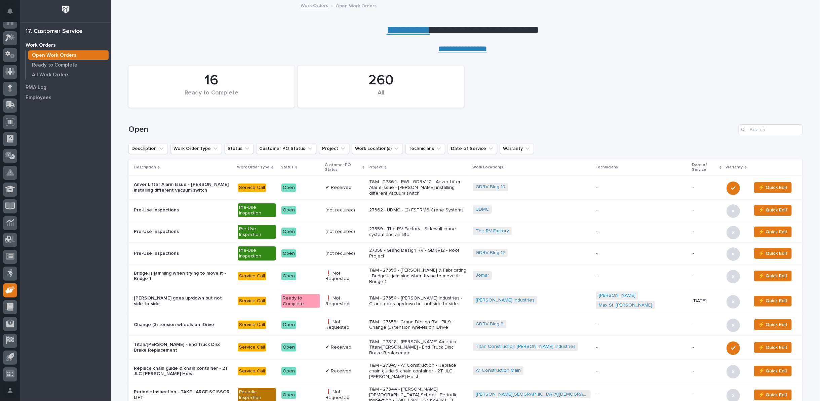
click at [433, 181] on p "T&M - 27364 - PWI - GDRV 10 - Anver Lifter Alarm Issue - Pat installing differe…" at bounding box center [418, 187] width 99 height 17
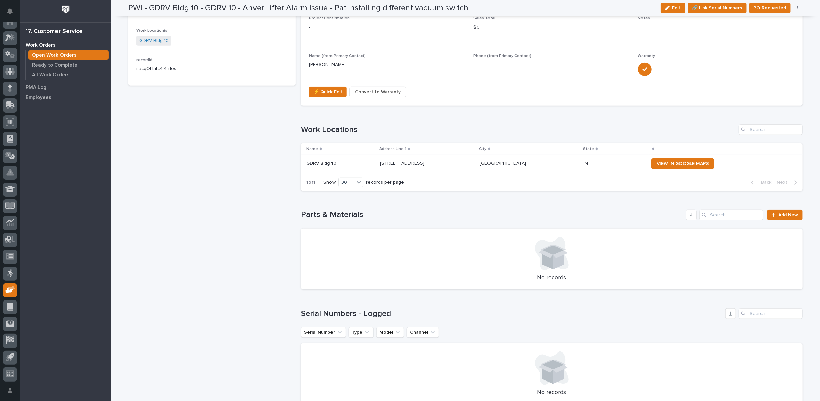
scroll to position [411, 0]
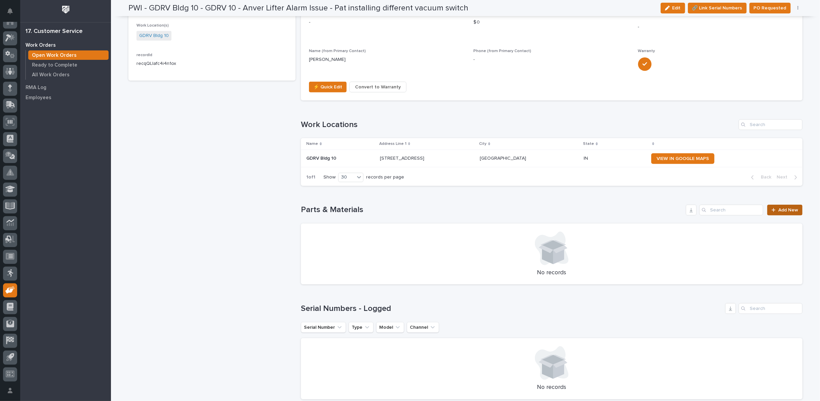
click at [775, 206] on link "Add New" at bounding box center [784, 210] width 35 height 11
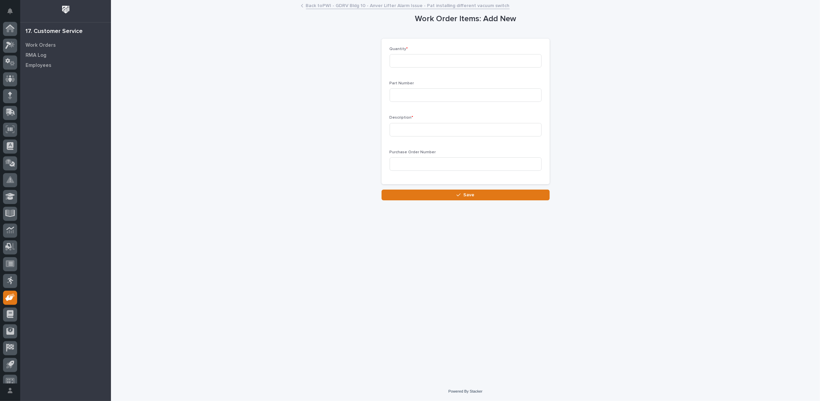
scroll to position [7, 0]
click at [414, 58] on input at bounding box center [466, 60] width 152 height 13
type input "1"
click at [404, 129] on input at bounding box center [466, 129] width 152 height 13
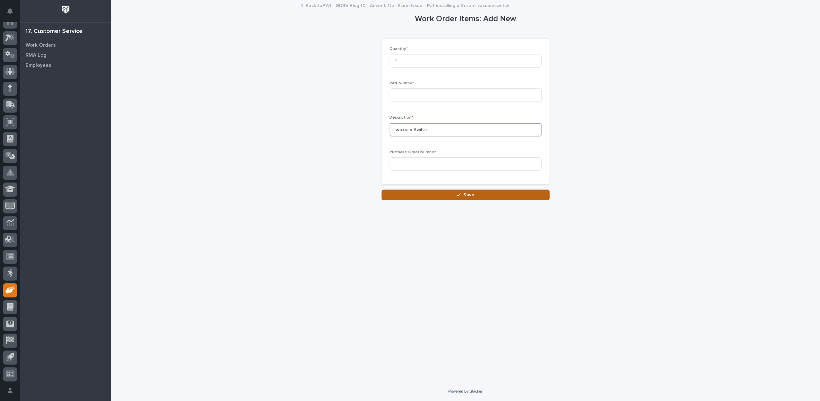
type input "Vacuum Switch"
click at [432, 196] on button "Save" at bounding box center [466, 195] width 168 height 11
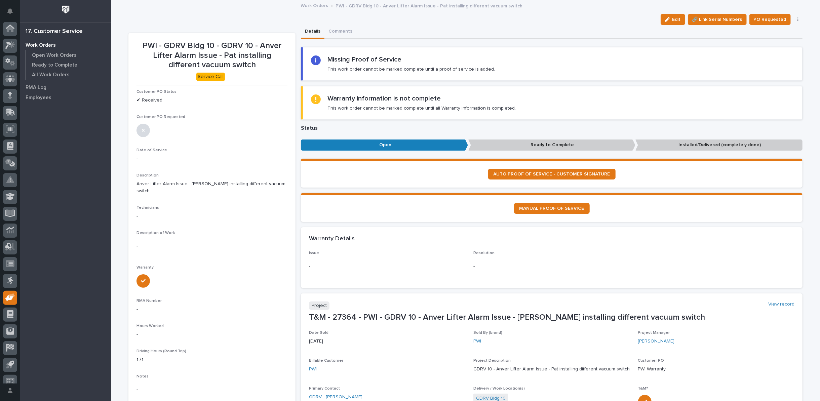
scroll to position [7, 0]
click at [673, 19] on span "Edit" at bounding box center [676, 19] width 8 height 6
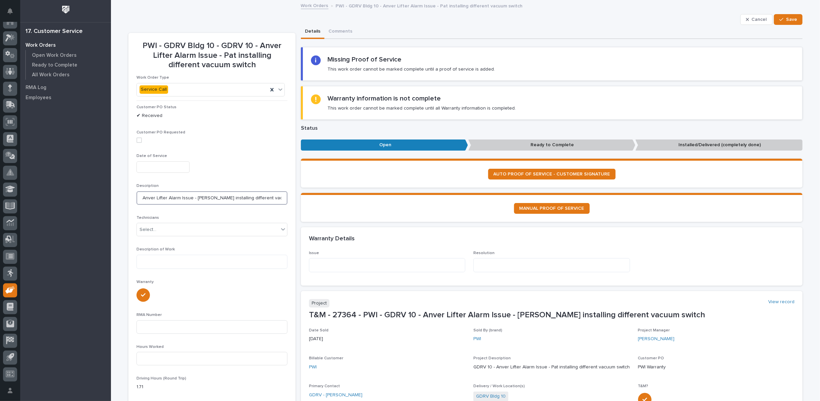
drag, startPoint x: 138, startPoint y: 196, endPoint x: 287, endPoint y: 193, distance: 150.0
click at [287, 193] on section "PWI - GDRV Bldg 10 - GDRV 10 - Anver Lifter Alarm Issue - Pat installing differ…" at bounding box center [211, 278] width 167 height 490
click at [345, 262] on textarea at bounding box center [387, 265] width 156 height 14
type textarea "**********"
click at [497, 262] on textarea at bounding box center [551, 265] width 156 height 14
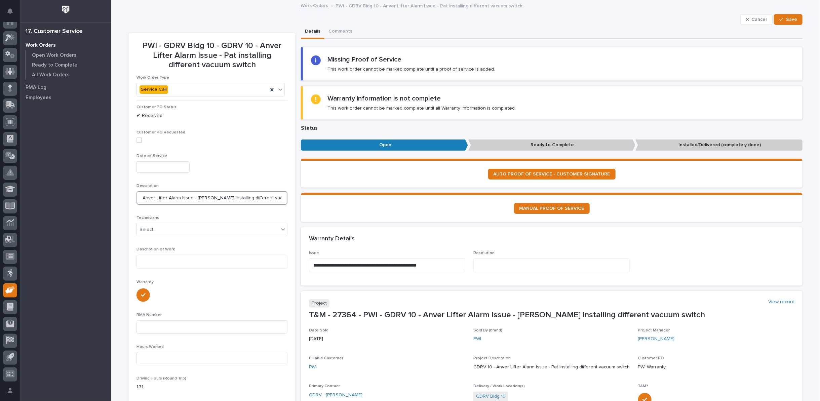
drag, startPoint x: 192, startPoint y: 198, endPoint x: 287, endPoint y: 194, distance: 95.6
drag, startPoint x: 192, startPoint y: 196, endPoint x: 278, endPoint y: 196, distance: 85.4
click at [278, 196] on input "Anver Lifter Alarm Issue - Pat installing different vacuum switch" at bounding box center [211, 197] width 151 height 13
click at [486, 267] on textarea at bounding box center [551, 265] width 156 height 14
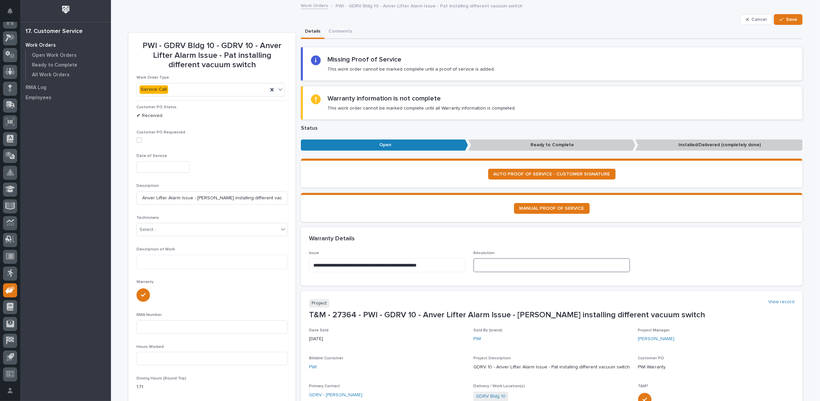
paste textarea "**********"
type textarea "**********"
click at [786, 21] on span "Save" at bounding box center [791, 19] width 11 height 6
